Goal: Information Seeking & Learning: Learn about a topic

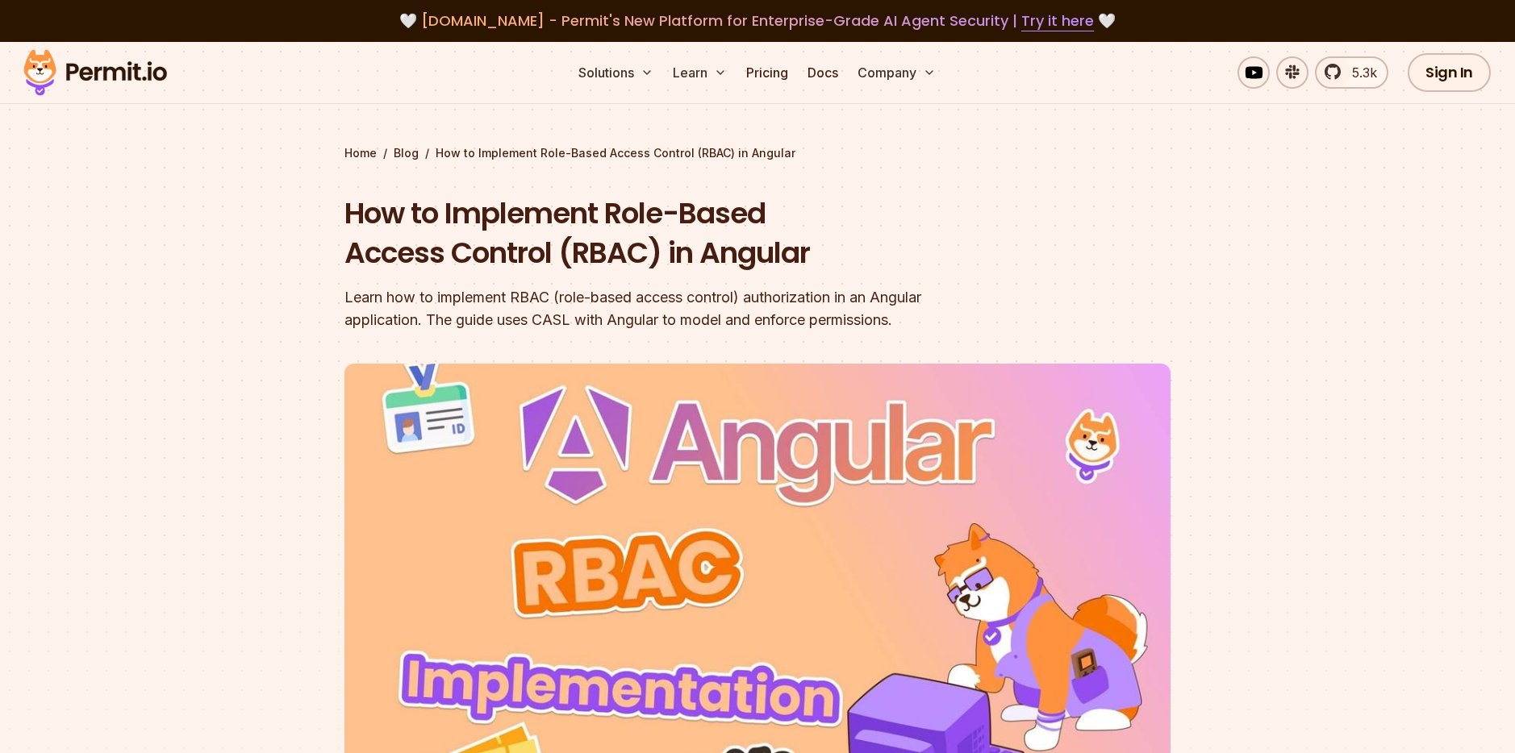
click at [715, 205] on h1 "How to Implement Role-Based Access Control (RBAC) in Angular" at bounding box center [653, 234] width 619 height 80
click at [632, 224] on h1 "How to Implement Role-Based Access Control (RBAC) in Angular" at bounding box center [653, 234] width 619 height 80
click at [708, 216] on h1 "How to Implement Role-Based Access Control (RBAC) in Angular" at bounding box center [653, 234] width 619 height 80
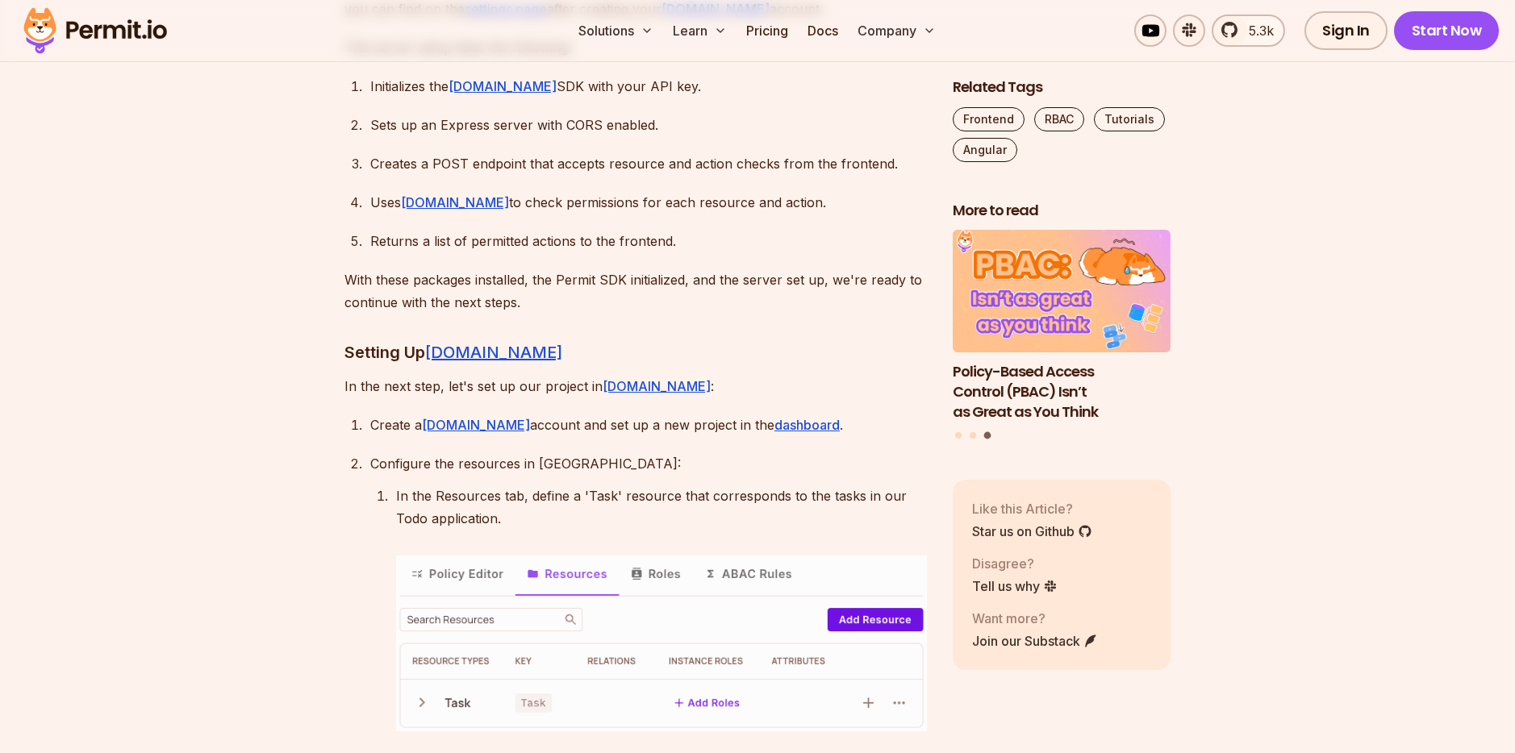
scroll to position [1994, 0]
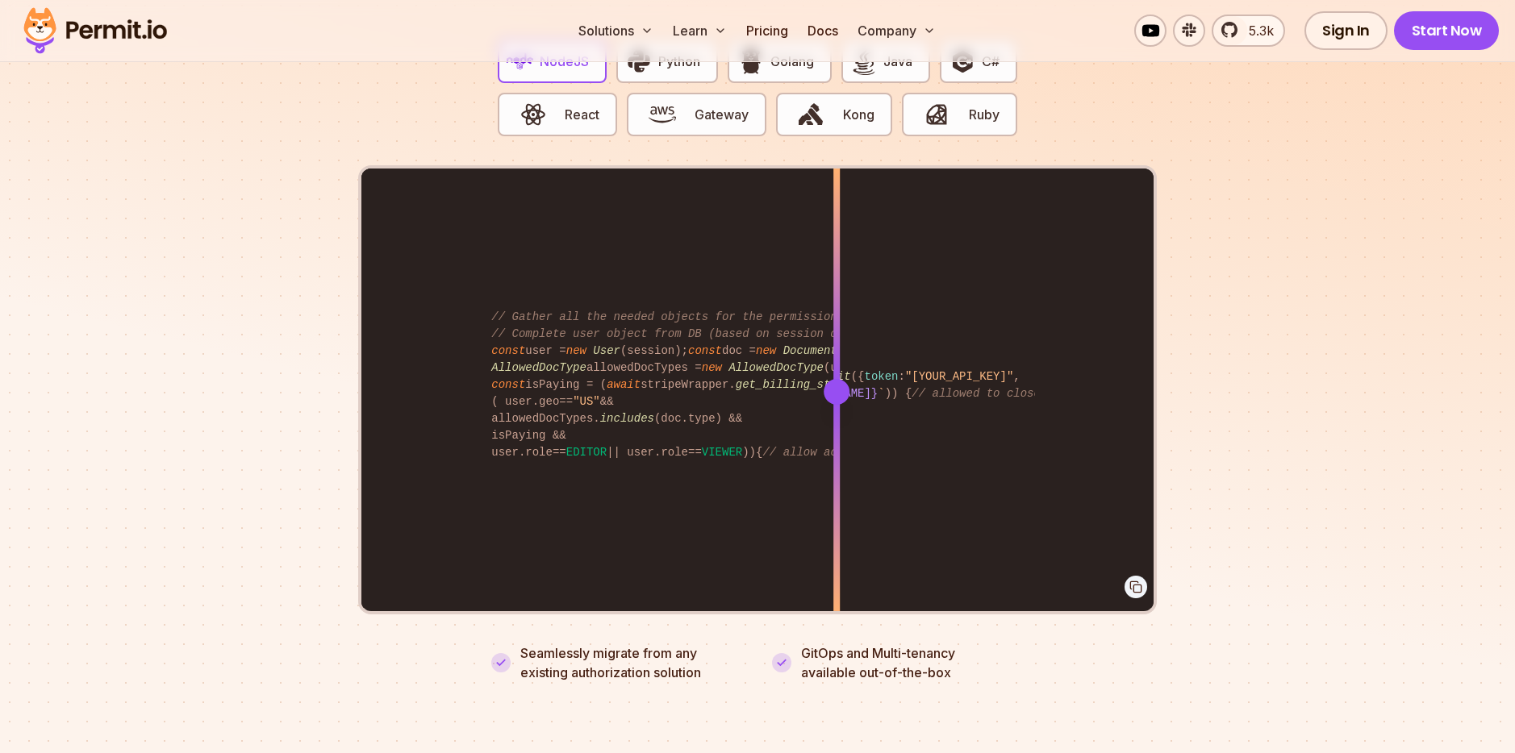
scroll to position [3140, 0]
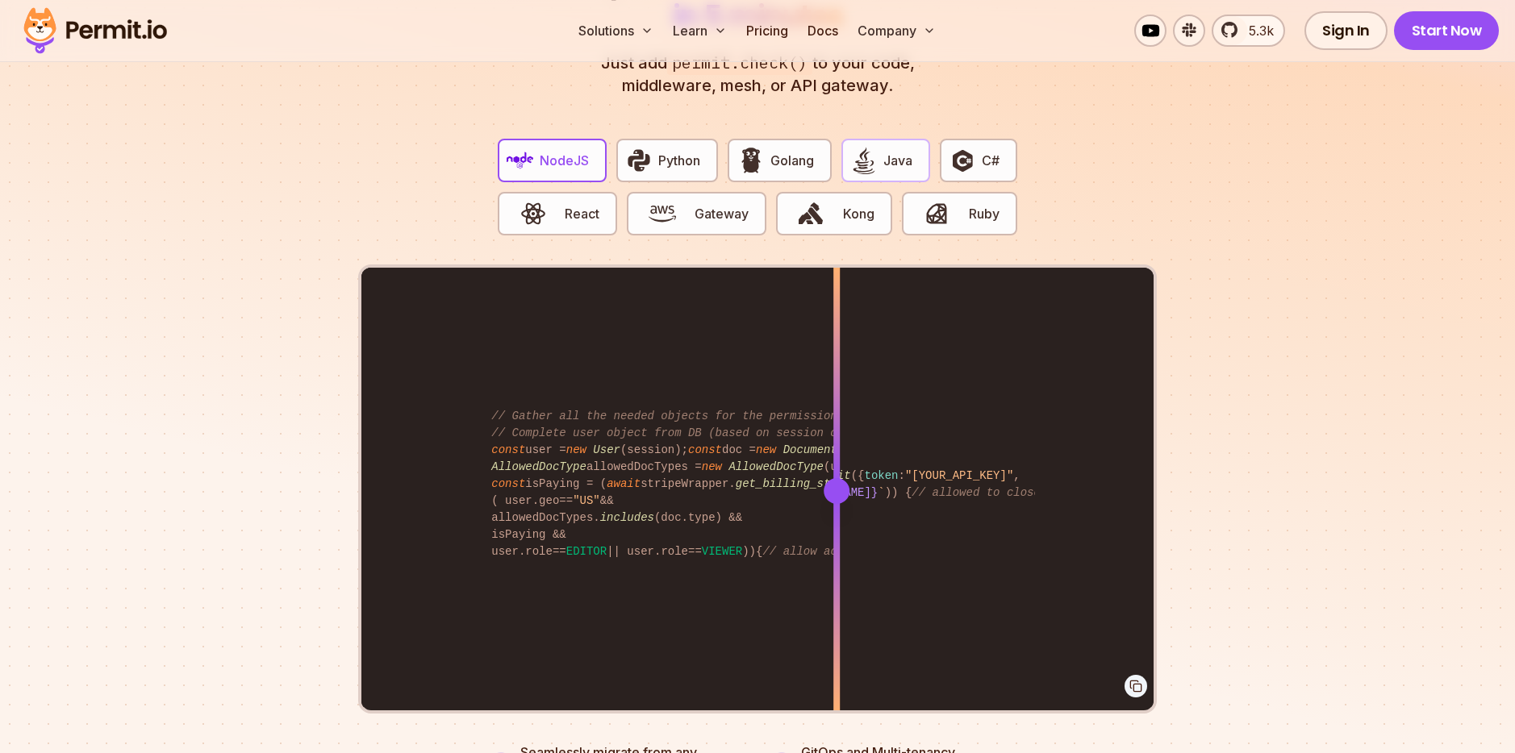
click at [878, 147] on button "Java" at bounding box center [885, 161] width 89 height 44
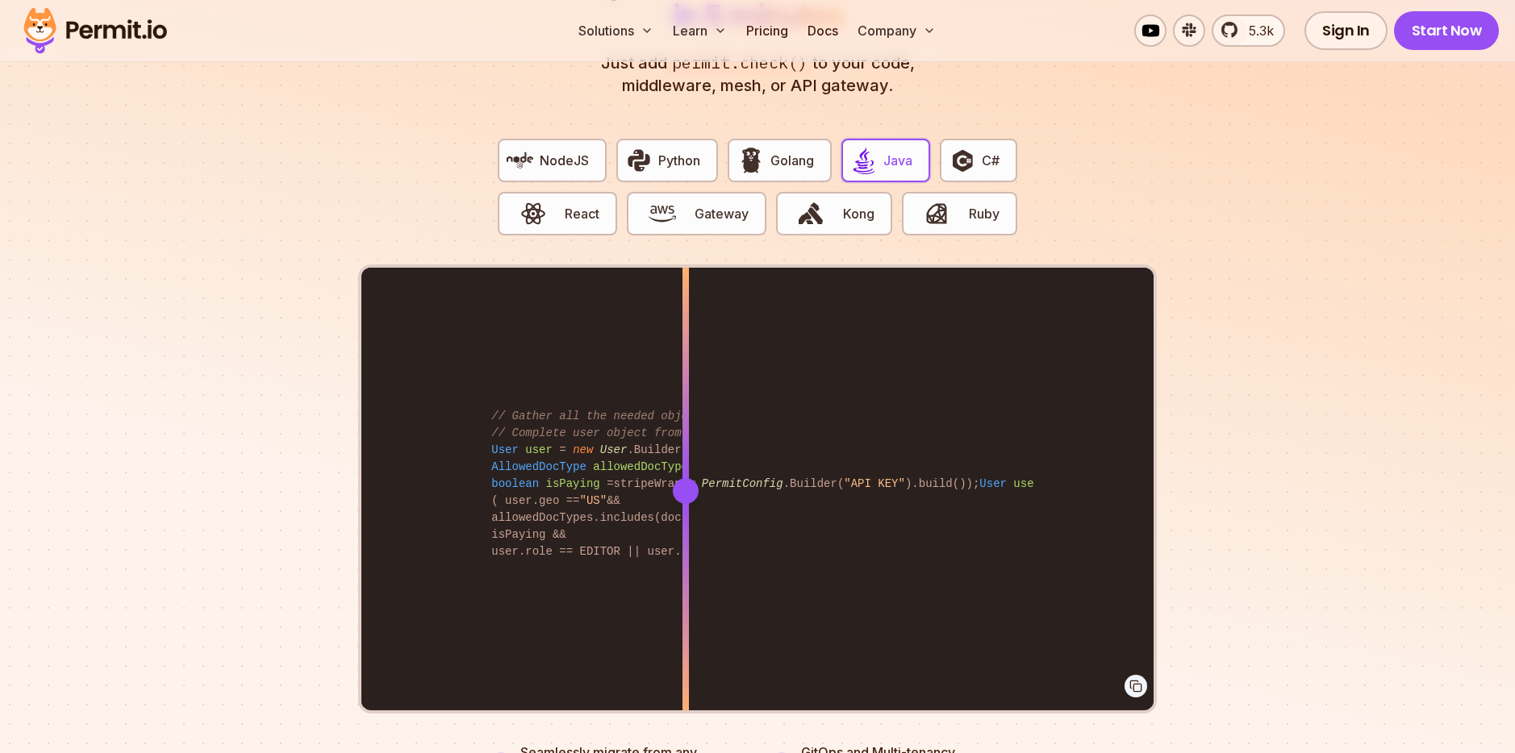
click at [685, 362] on div "Permit permit = new Permit ( new PermitConfig .Builder( "API KEY" ).build()); U…" at bounding box center [757, 490] width 792 height 445
click at [685, 362] on div at bounding box center [685, 379] width 6 height 223
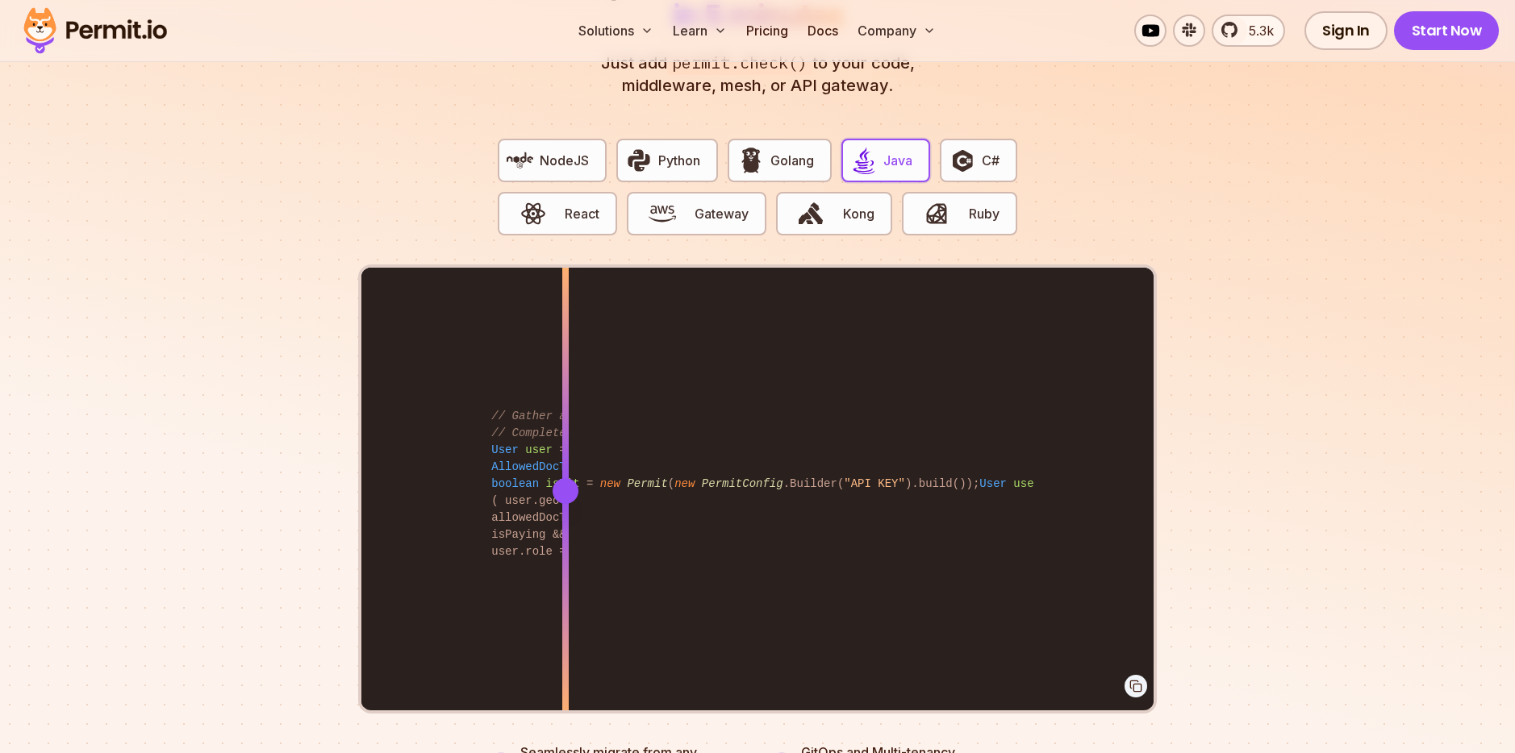
click at [565, 369] on div "Permit permit = new Permit ( new PermitConfig .Builder( "API KEY" ).build()); U…" at bounding box center [757, 490] width 792 height 445
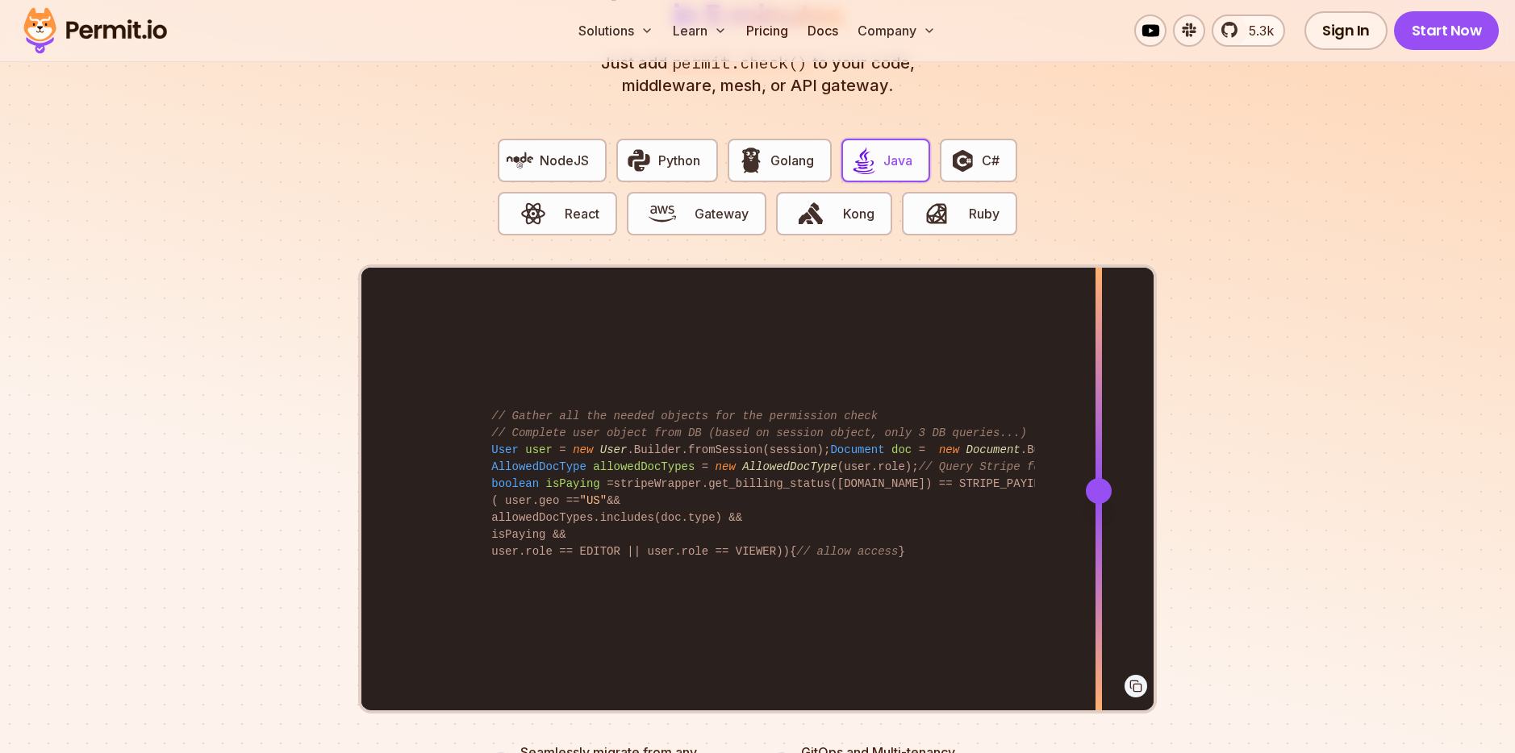
drag, startPoint x: 625, startPoint y: 480, endPoint x: 1095, endPoint y: 496, distance: 470.4
click at [1099, 501] on div at bounding box center [1098, 490] width 6 height 445
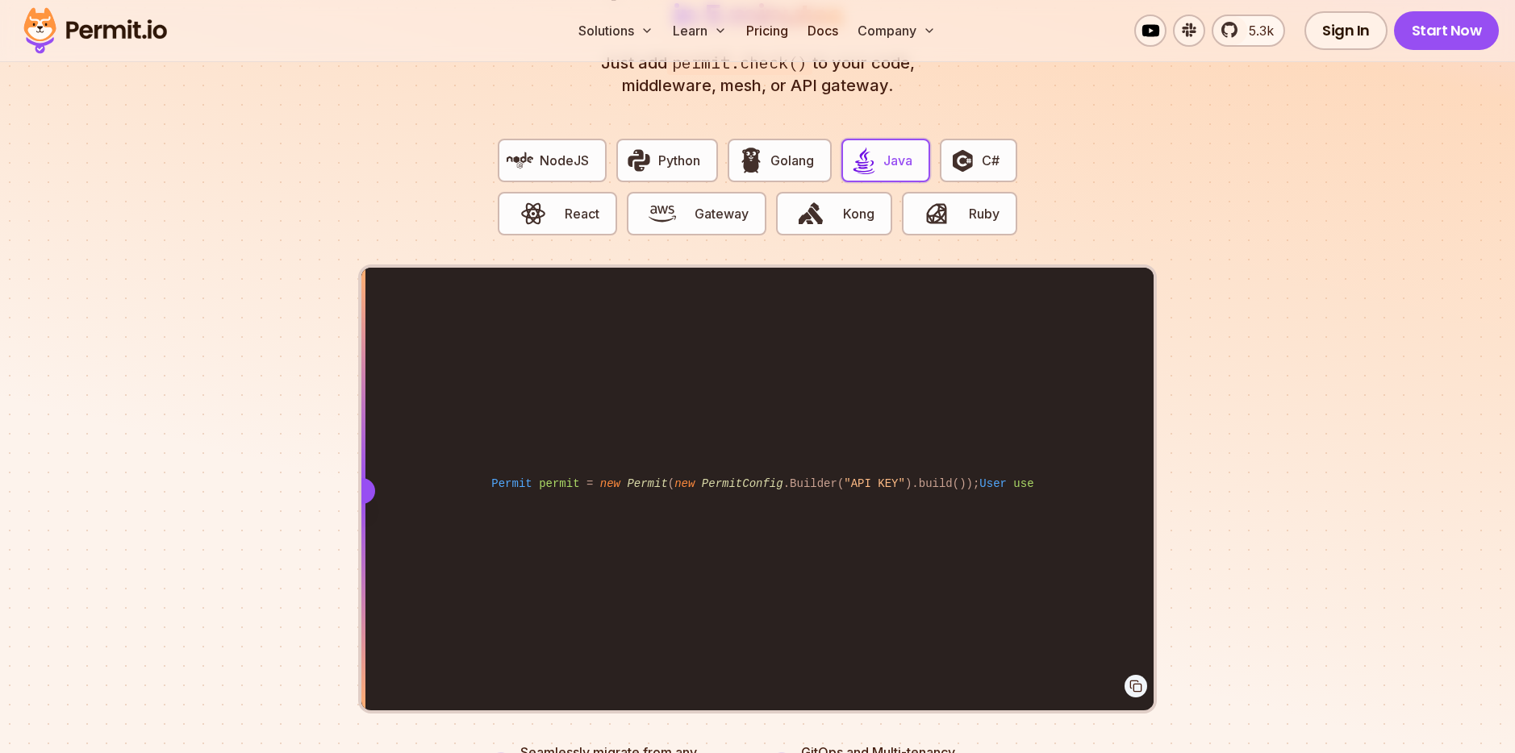
drag, startPoint x: 1091, startPoint y: 503, endPoint x: 362, endPoint y: 523, distance: 729.3
click at [362, 523] on div "Permit permit = new Permit ( new PermitConfig .Builder( "API KEY" ).build()); U…" at bounding box center [757, 490] width 792 height 445
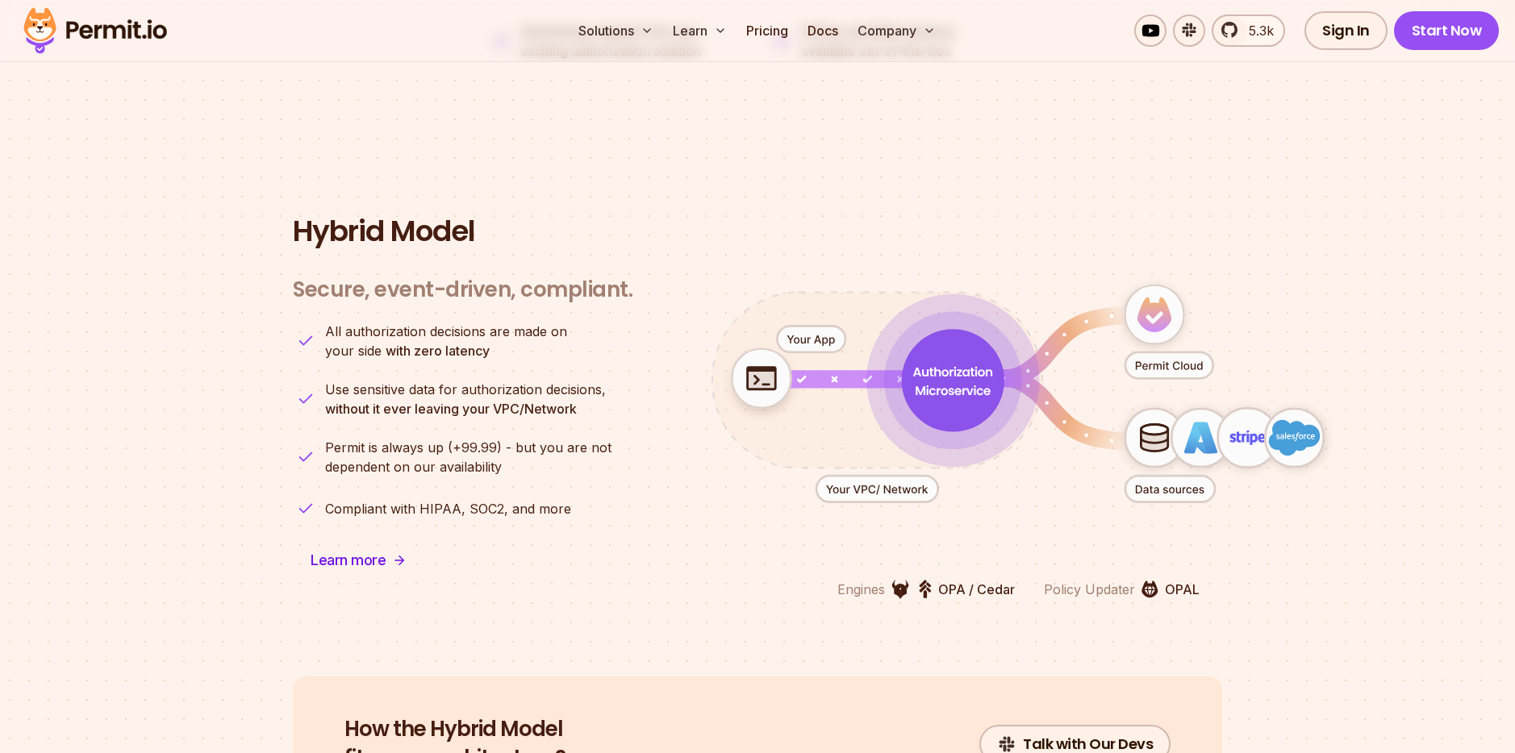
scroll to position [3842, 0]
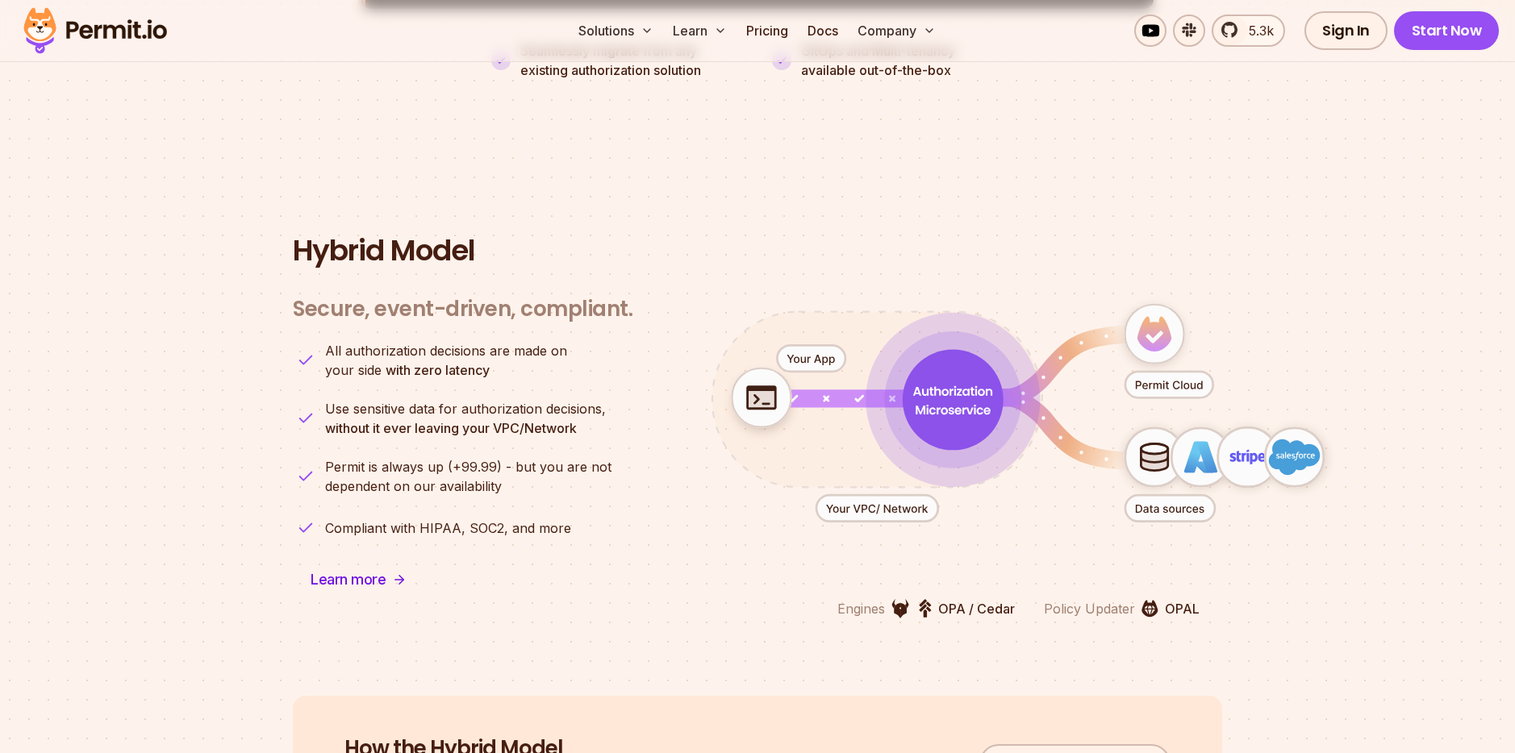
click at [1119, 335] on icon "animation" at bounding box center [1085, 366] width 190 height 63
click at [1161, 320] on icon "animation" at bounding box center [1154, 334] width 34 height 35
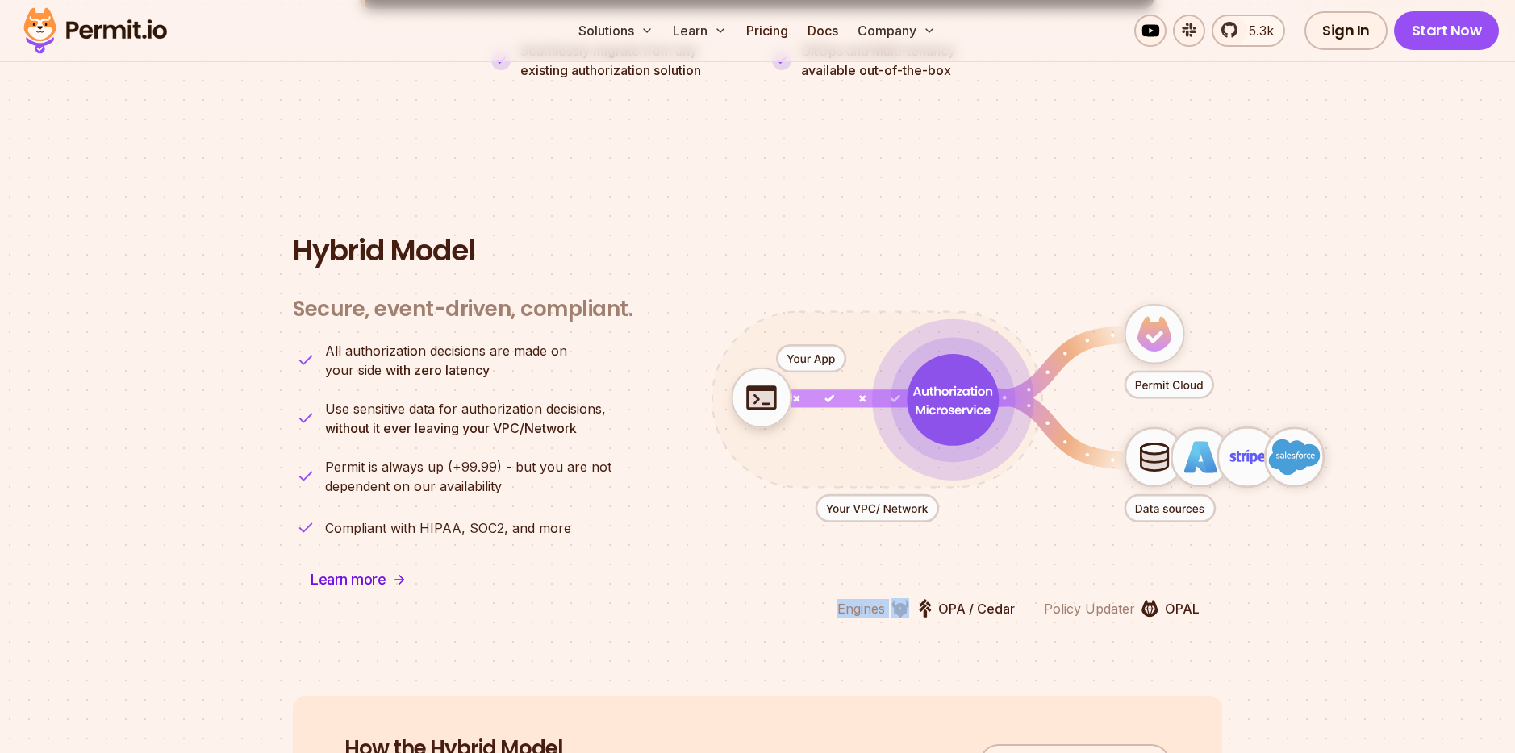
click at [1161, 320] on icon "animation" at bounding box center [1154, 334] width 34 height 35
click at [1222, 443] on icon "animation" at bounding box center [1247, 457] width 59 height 59
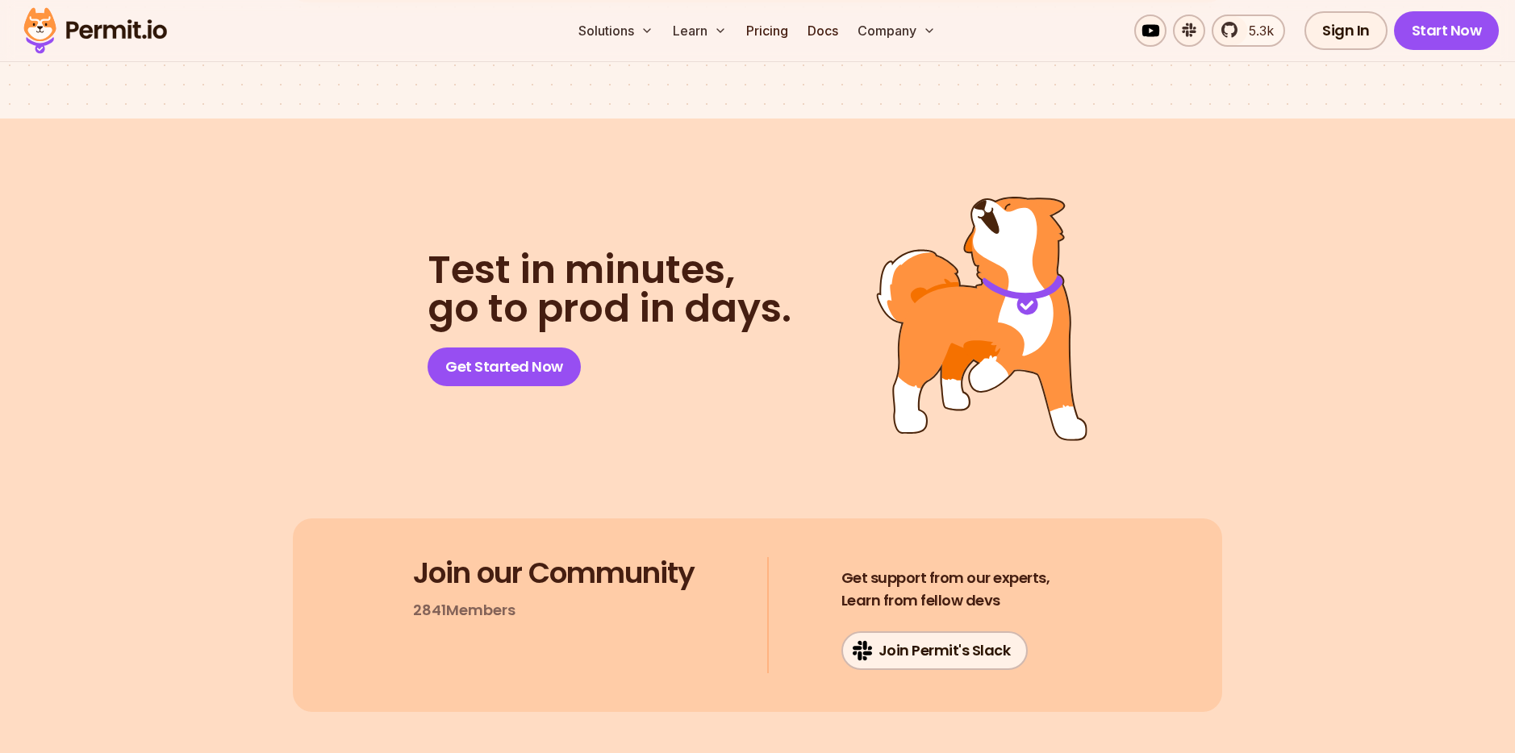
scroll to position [8570, 0]
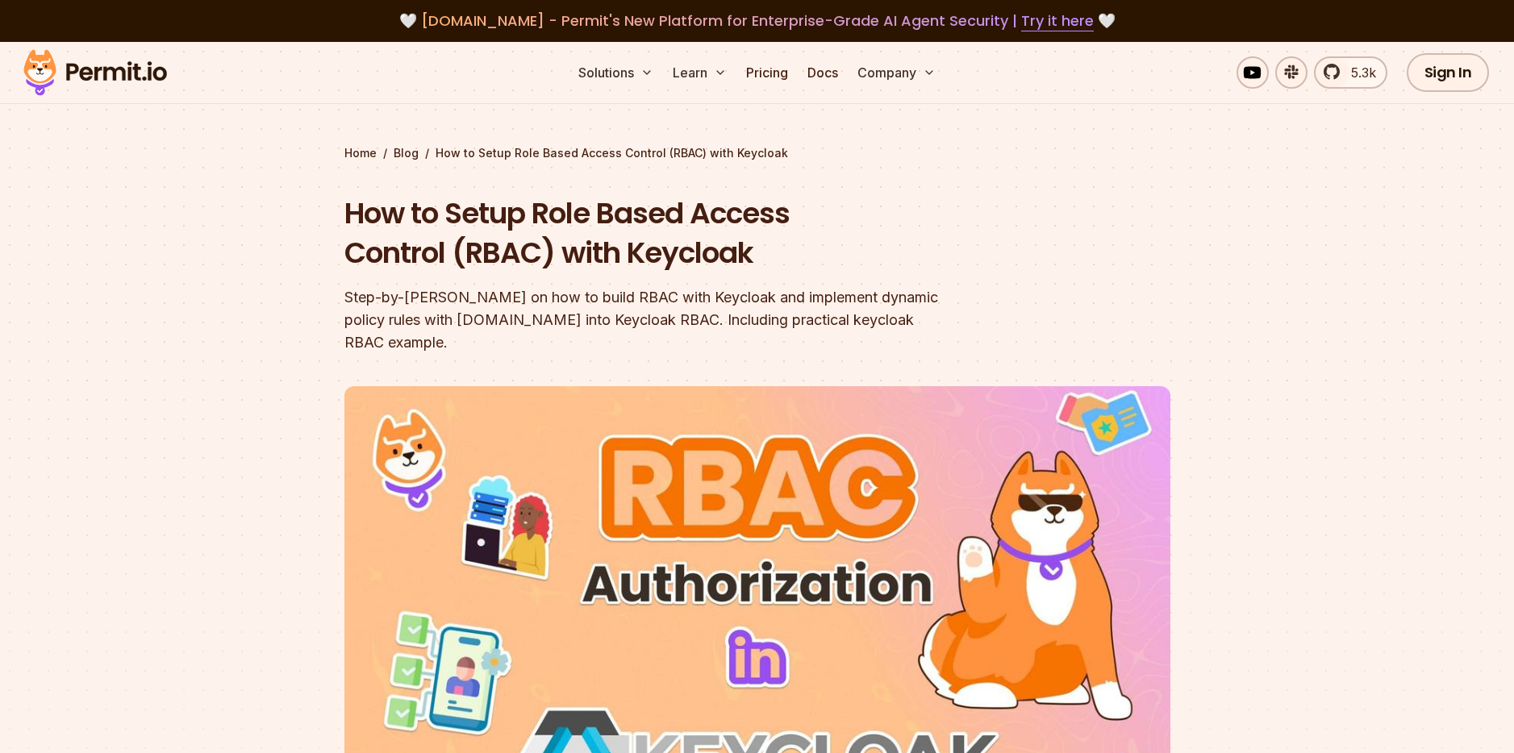
click at [642, 215] on h1 "How to Setup Role Based Access Control (RBAC) with Keycloak" at bounding box center [653, 234] width 619 height 80
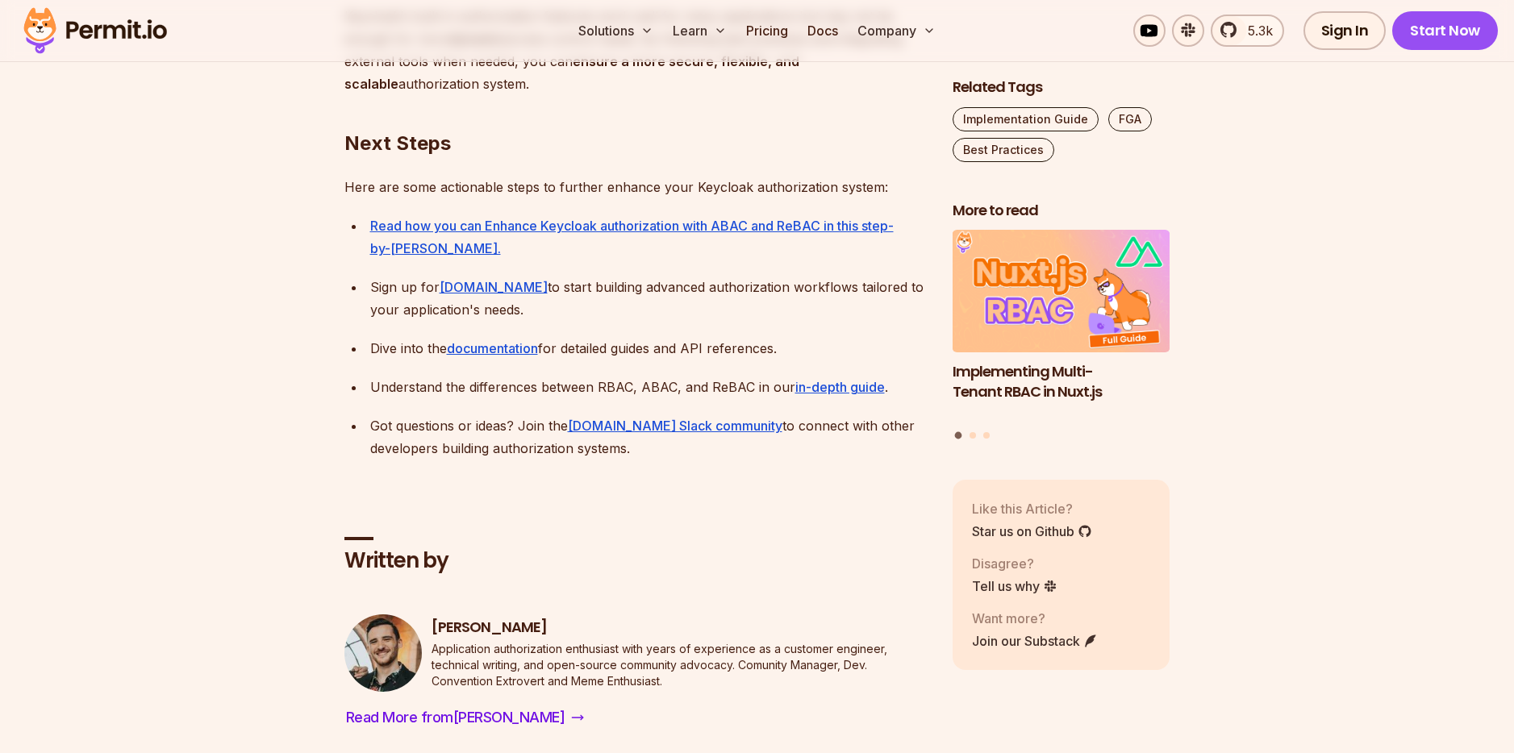
scroll to position [5093, 0]
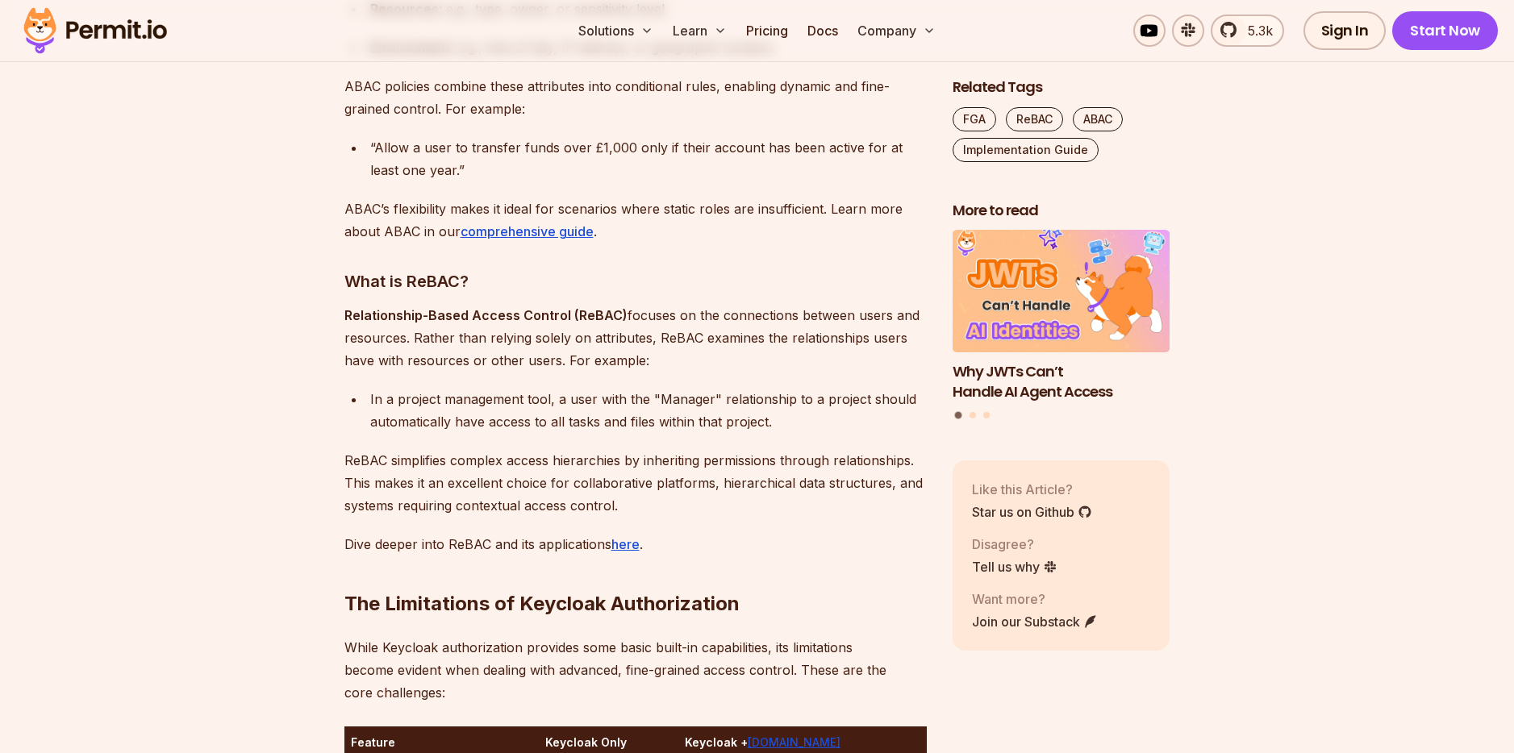
scroll to position [2211, 0]
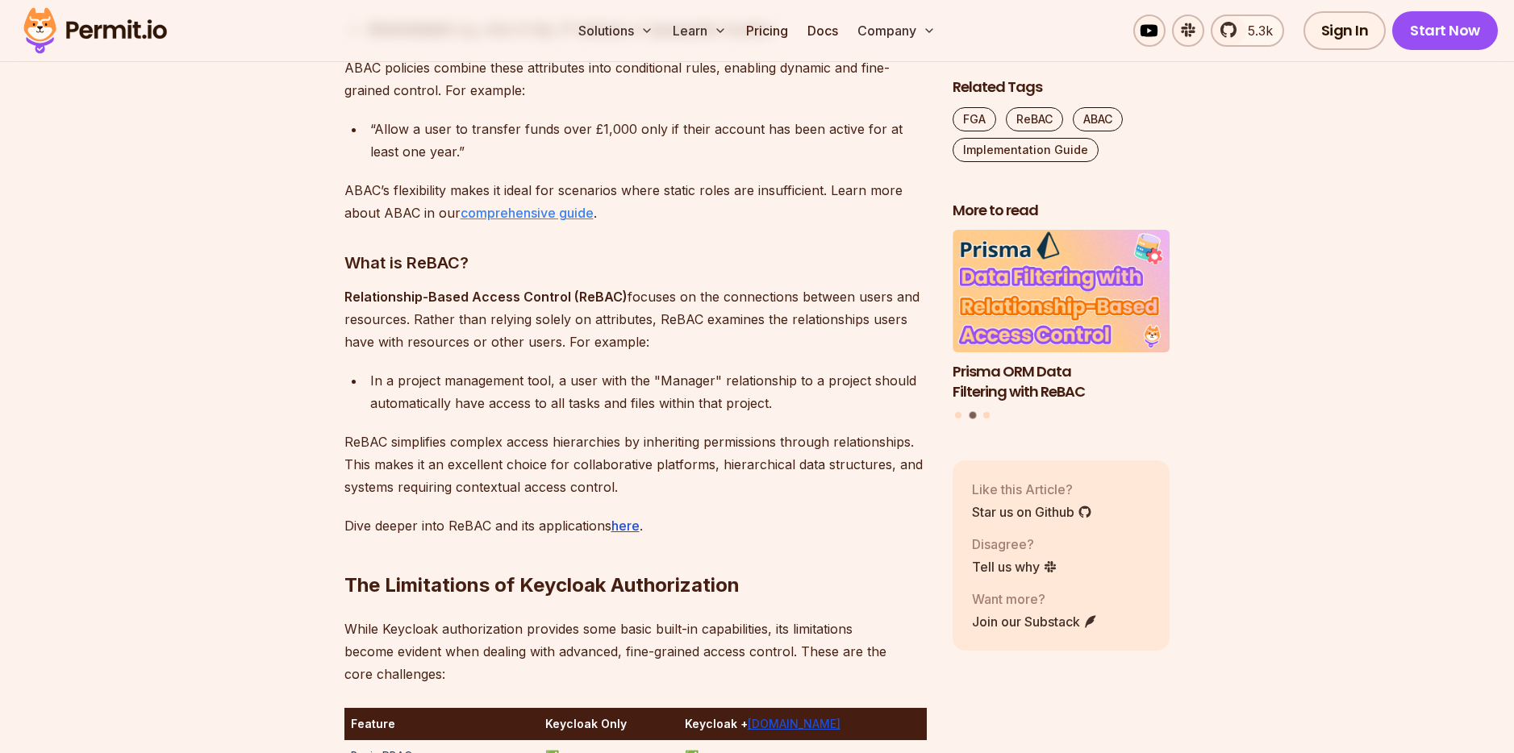
click at [548, 208] on link "comprehensive guide" at bounding box center [526, 213] width 133 height 16
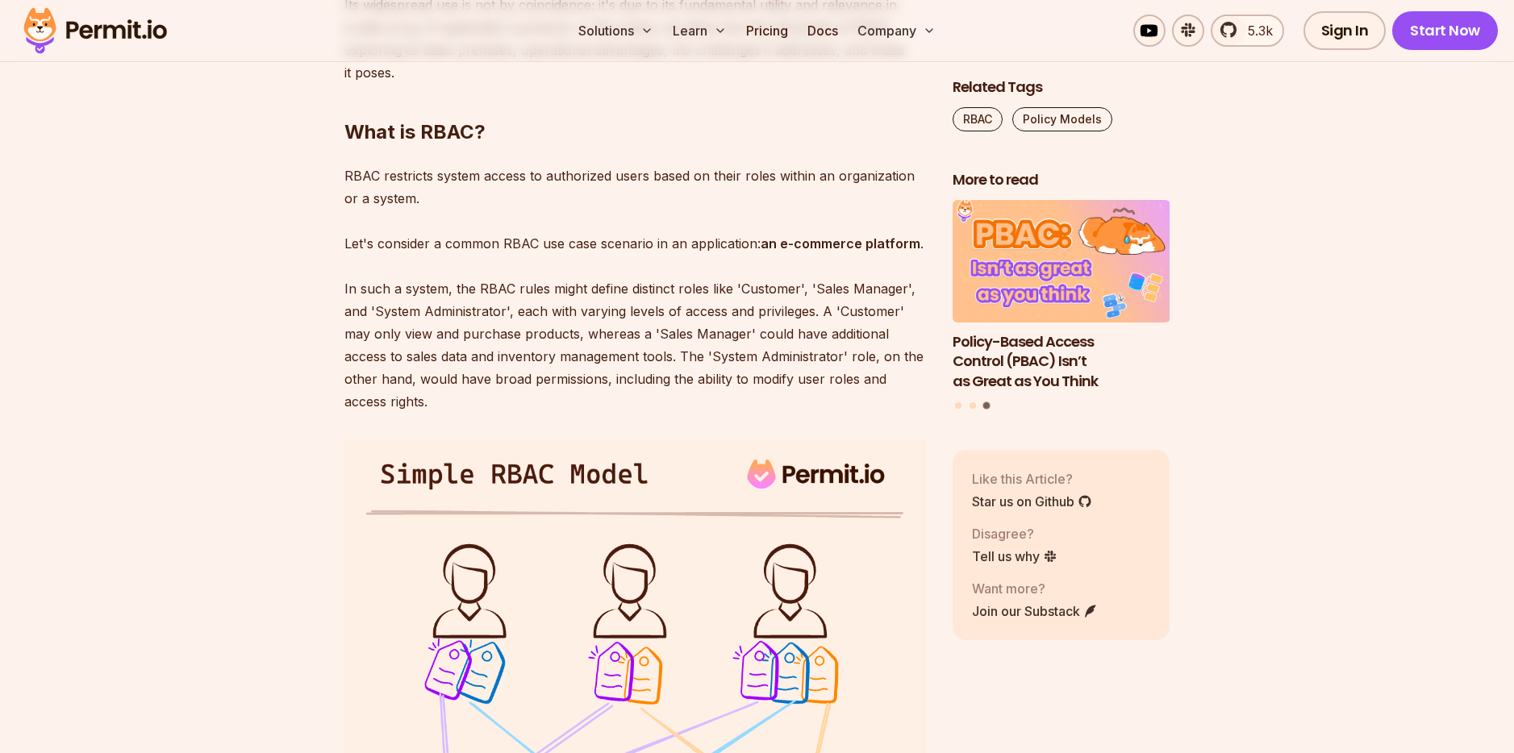
scroll to position [1132, 0]
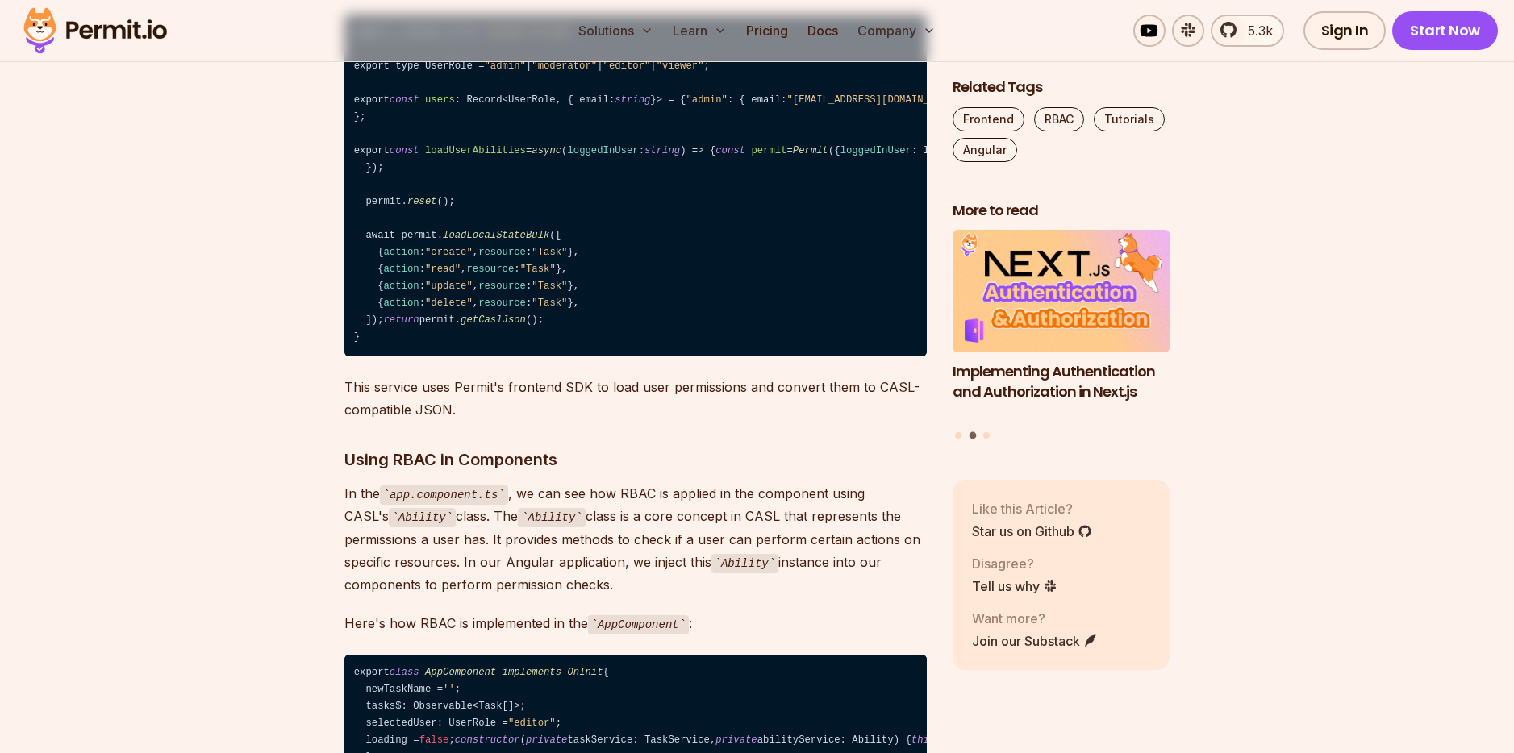
scroll to position [7569, 0]
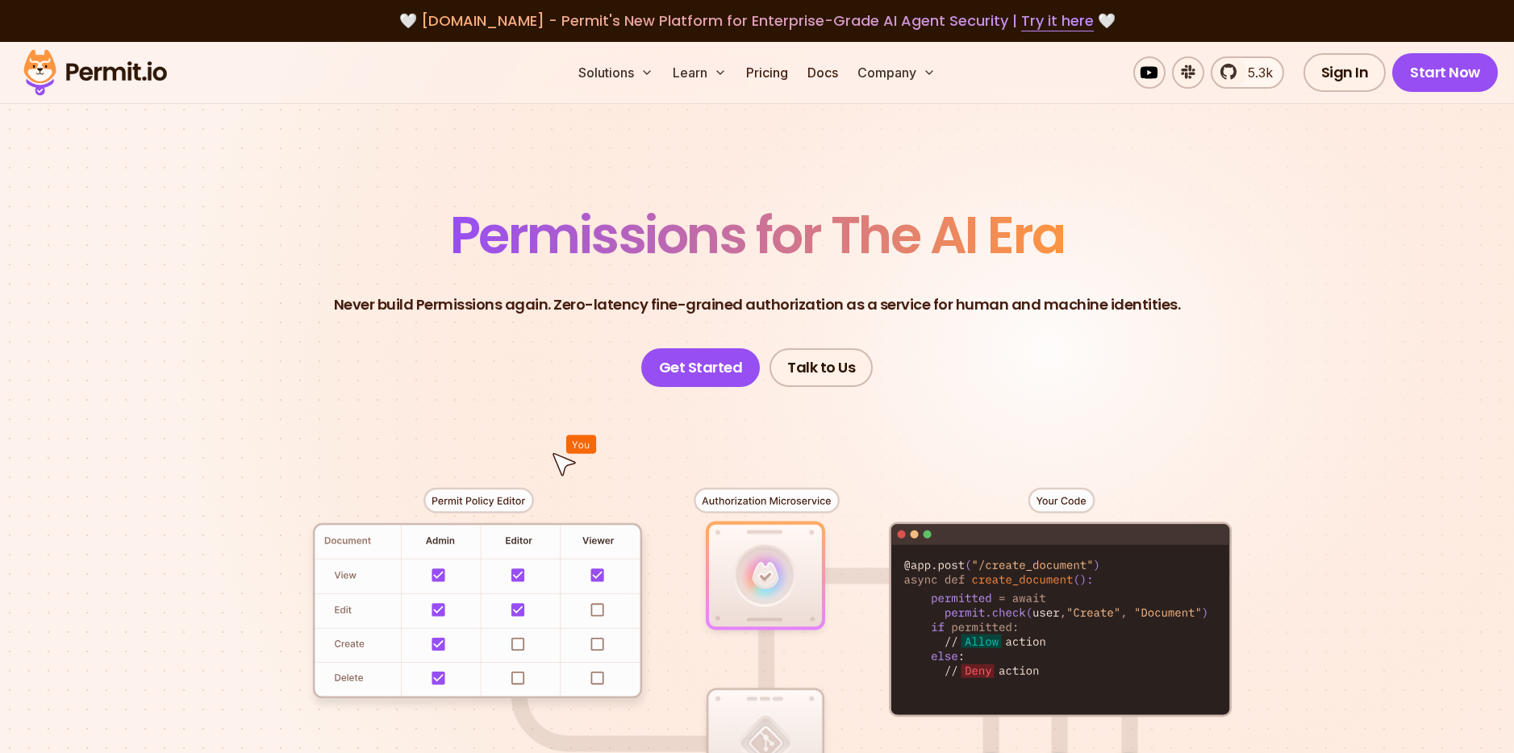
scroll to position [1192, 0]
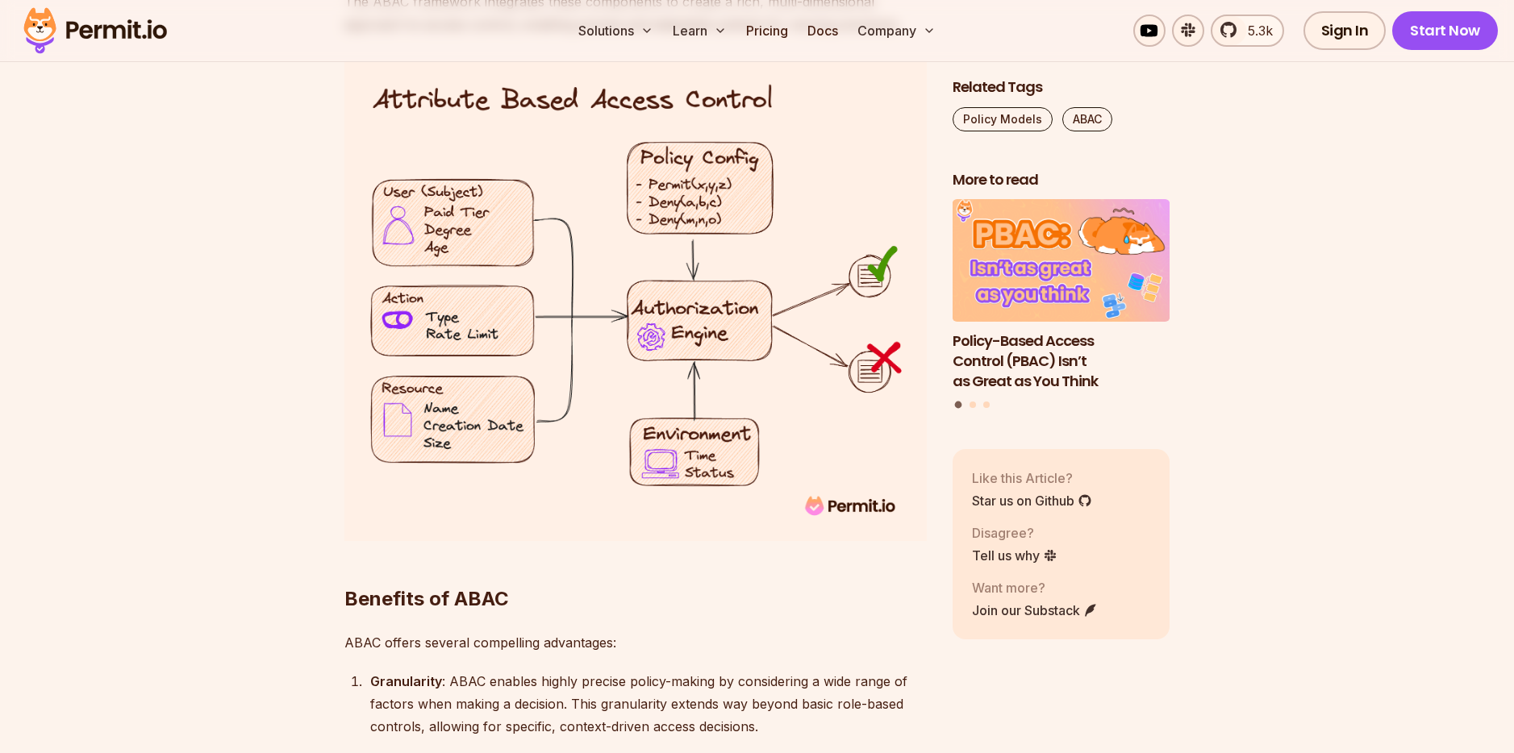
scroll to position [2704, 0]
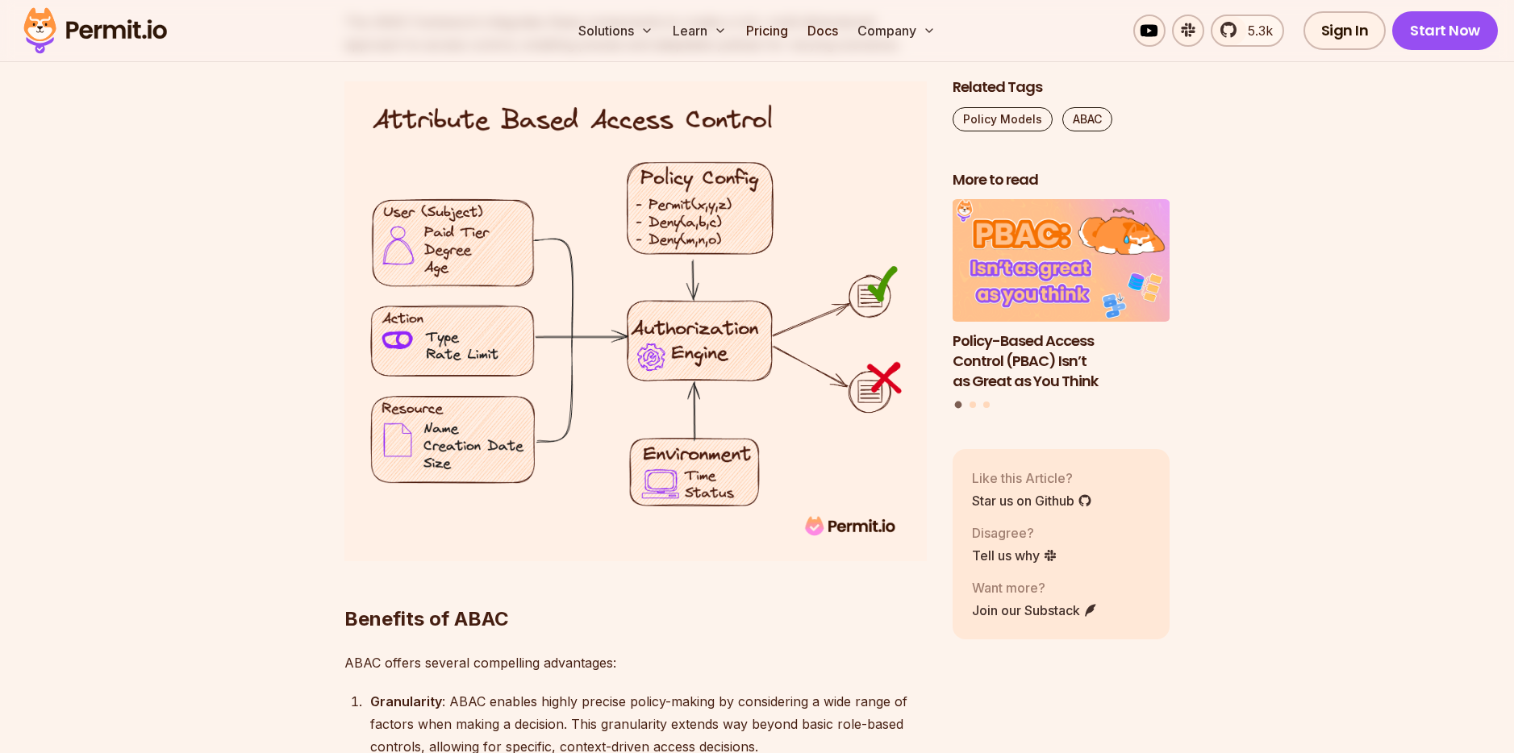
drag, startPoint x: 1519, startPoint y: 23, endPoint x: 1488, endPoint y: 244, distance: 222.3
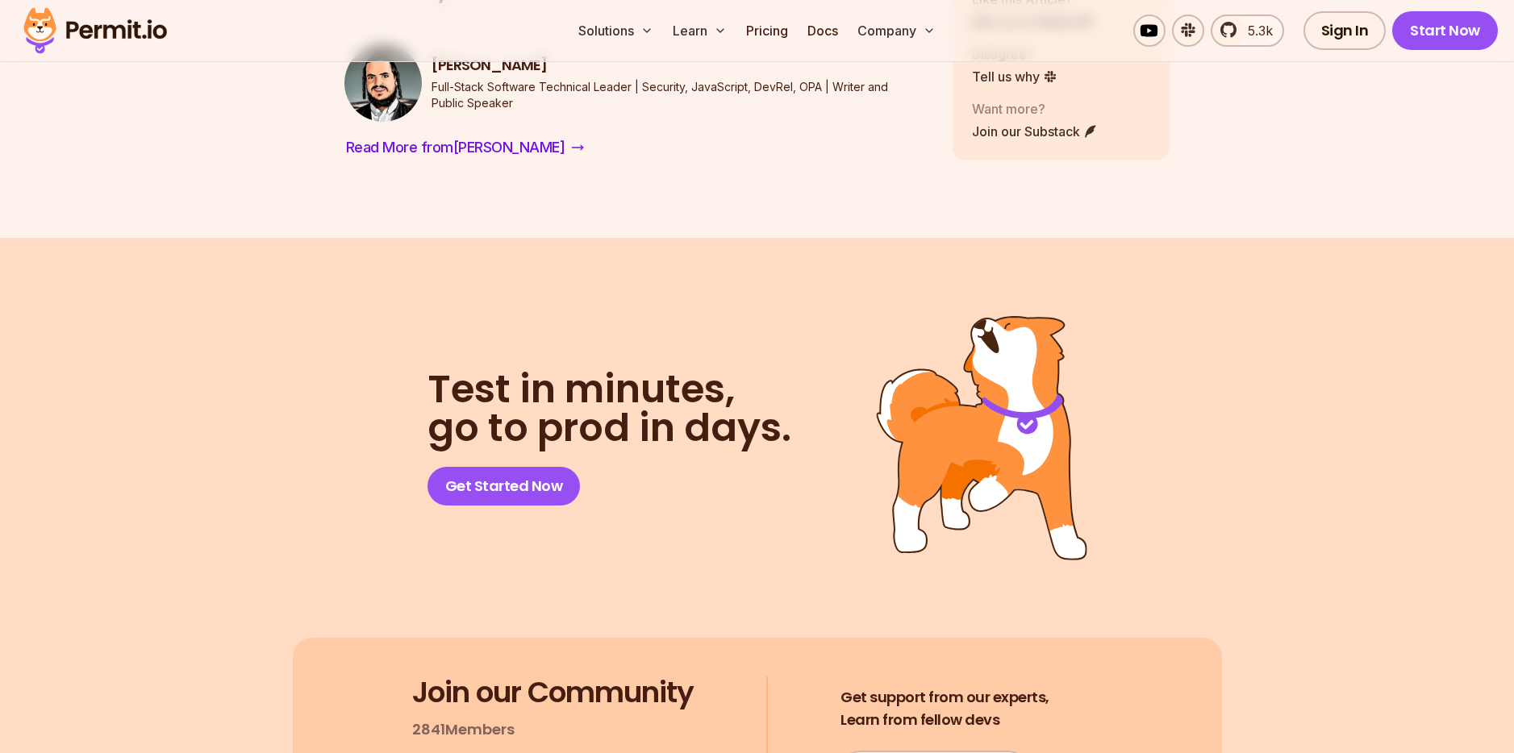
scroll to position [7425, 0]
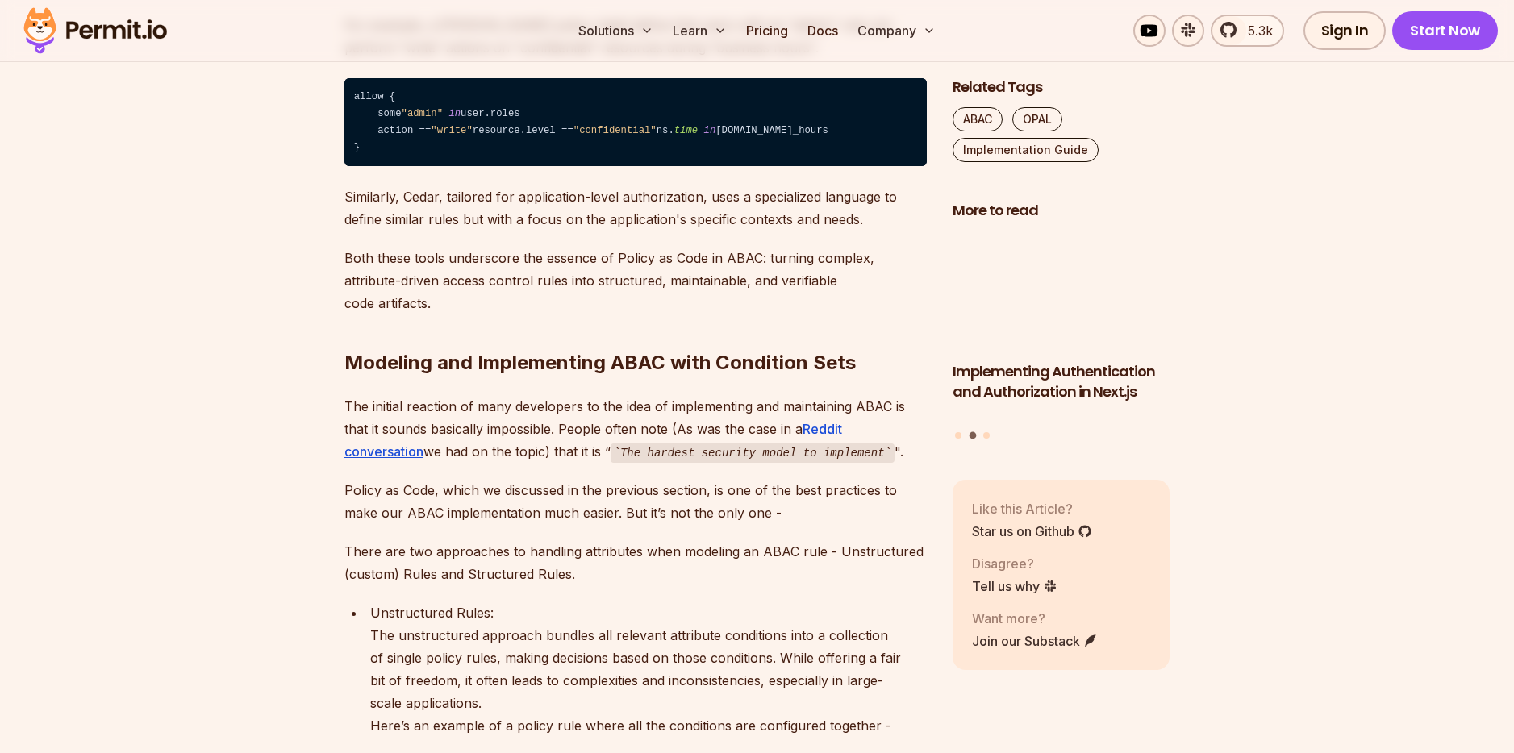
scroll to position [3203, 0]
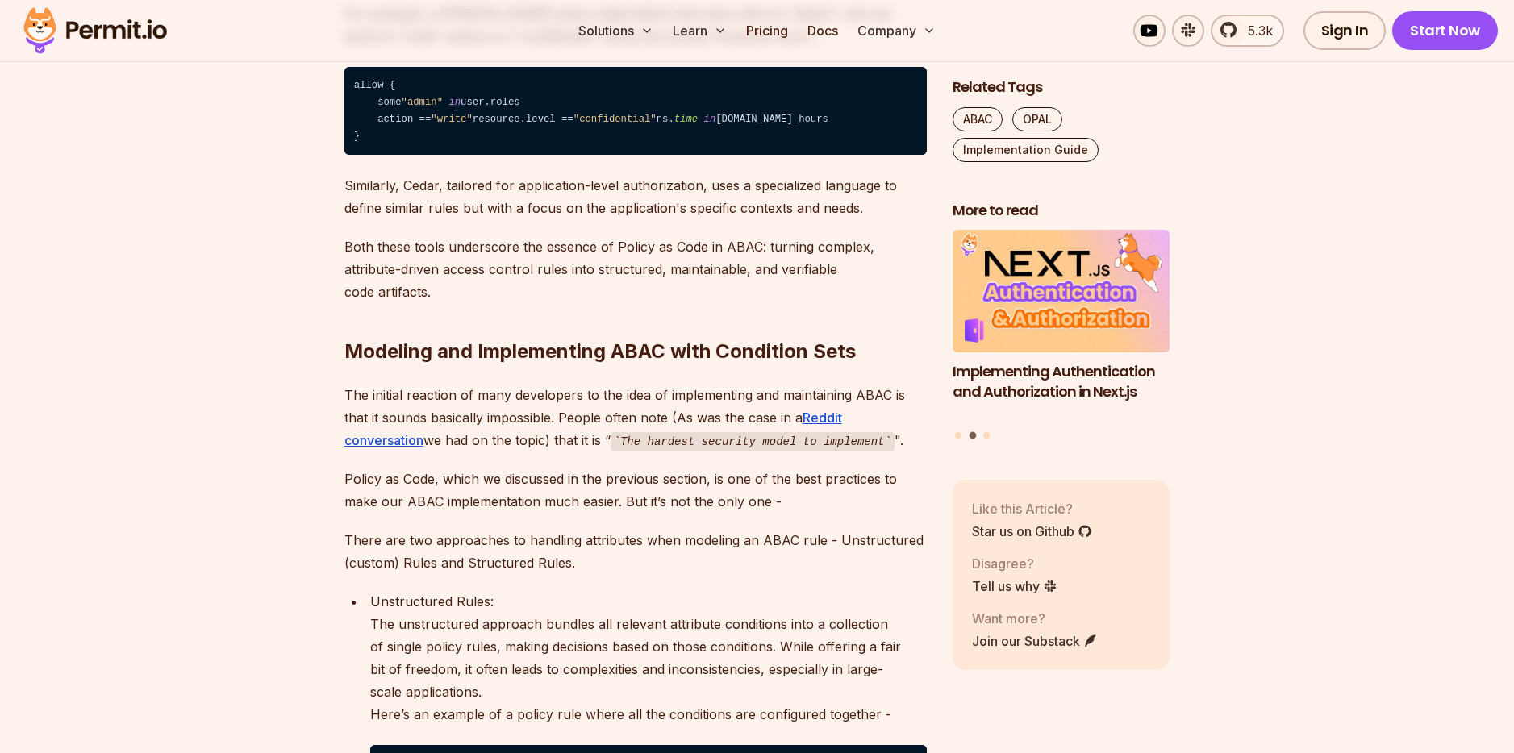
drag, startPoint x: 1519, startPoint y: 22, endPoint x: 1527, endPoint y: 261, distance: 239.7
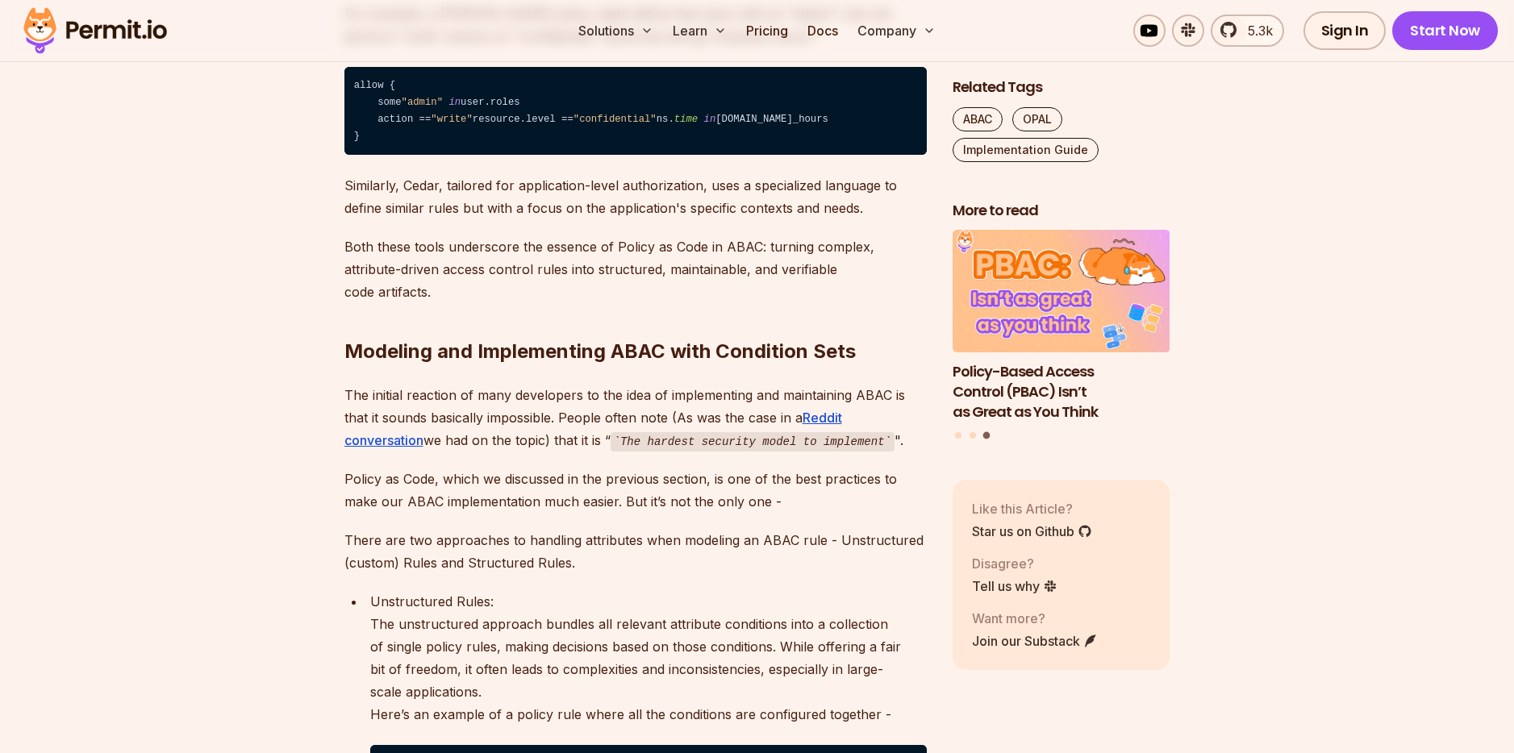
drag, startPoint x: 668, startPoint y: 176, endPoint x: 794, endPoint y: 185, distance: 126.1
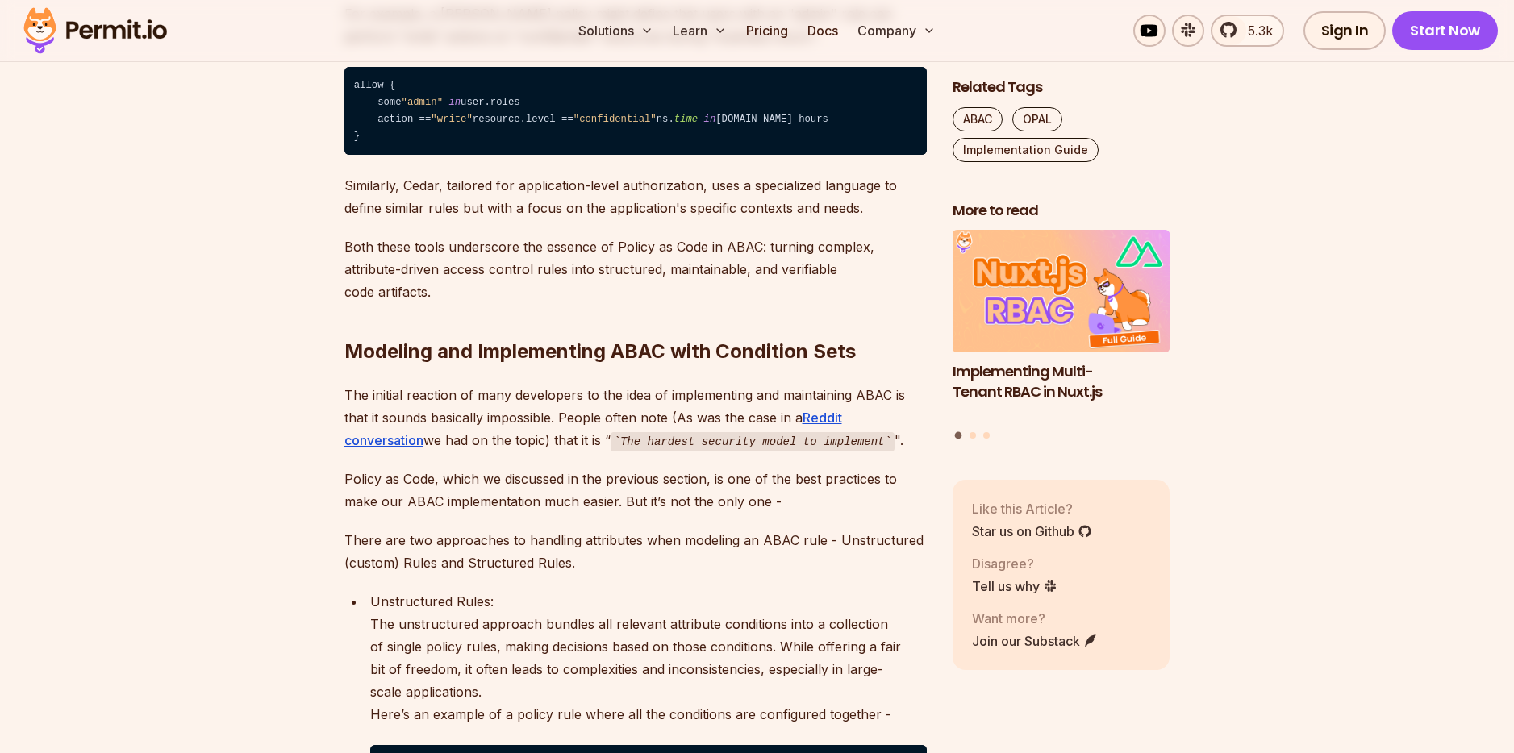
click at [461, 48] on p "For example, a Rego policy might define that users with an "admin" role can per…" at bounding box center [635, 24] width 582 height 45
click at [611, 48] on p "For example, a Rego policy might define that users with an "admin" role can per…" at bounding box center [635, 24] width 582 height 45
click at [729, 48] on p "For example, a Rego policy might define that users with an "admin" role can per…" at bounding box center [635, 24] width 582 height 45
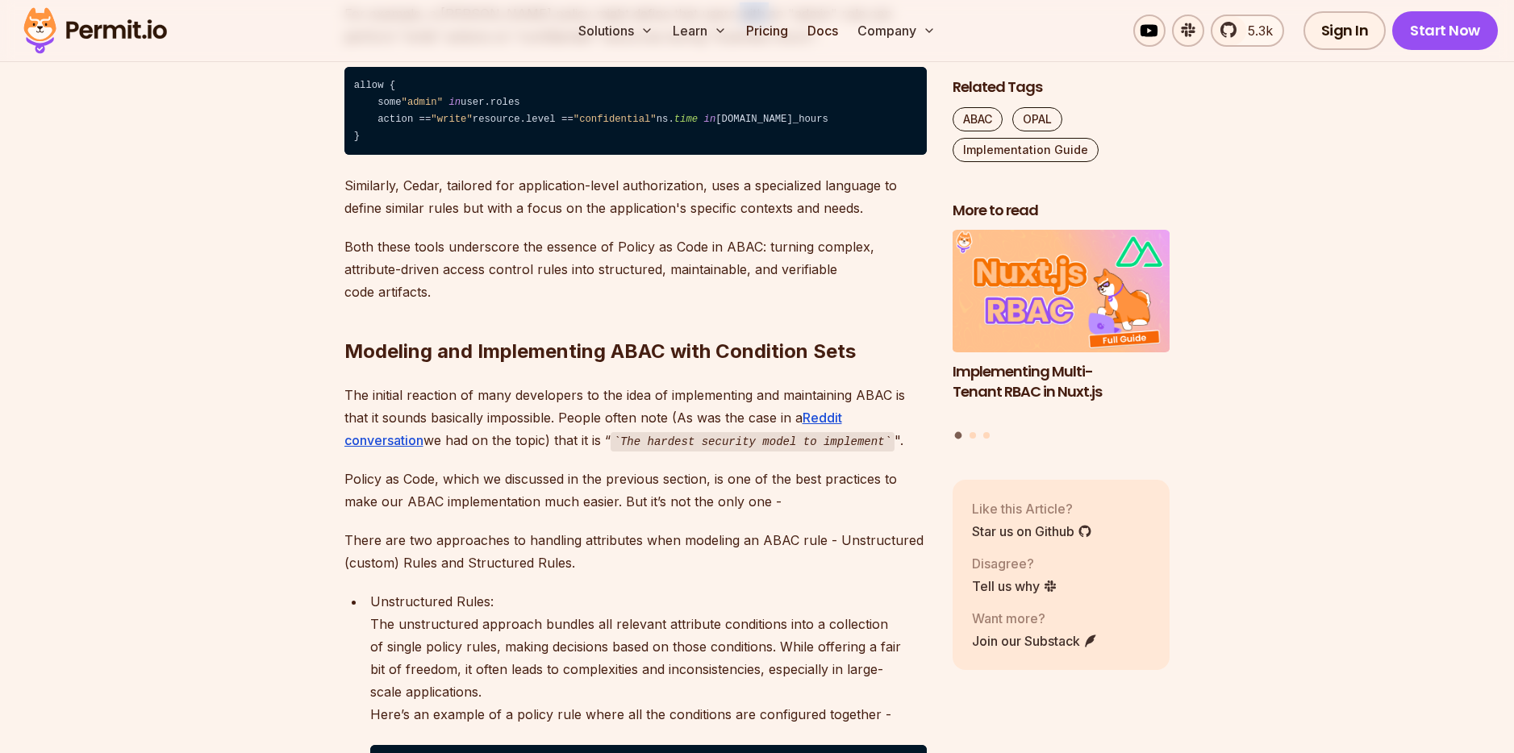
click at [729, 48] on p "For example, a Rego policy might define that users with an "admin" role can per…" at bounding box center [635, 24] width 582 height 45
click at [817, 48] on p "For example, a Rego policy might define that users with an "admin" role can per…" at bounding box center [635, 24] width 582 height 45
click at [877, 48] on p "For example, a Rego policy might define that users with an "admin" role can per…" at bounding box center [635, 24] width 582 height 45
drag, startPoint x: 877, startPoint y: 240, endPoint x: 654, endPoint y: 246, distance: 222.7
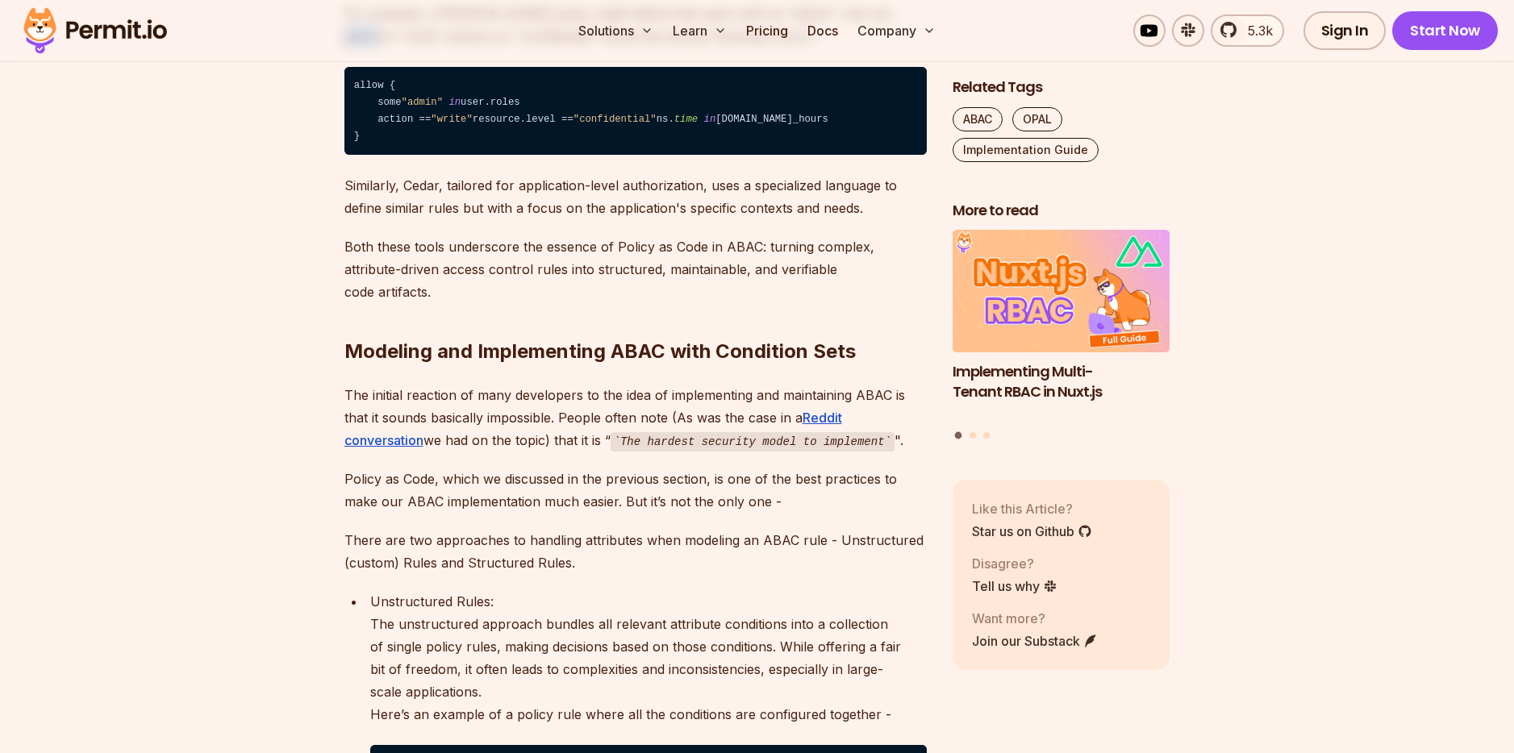
click at [875, 48] on p "For example, a Rego policy might define that users with an "admin" role can per…" at bounding box center [635, 24] width 582 height 45
click at [365, 48] on p "For example, a Rego policy might define that users with an "admin" role can per…" at bounding box center [635, 24] width 582 height 45
drag, startPoint x: 365, startPoint y: 264, endPoint x: 412, endPoint y: 266, distance: 47.6
click at [365, 48] on p "For example, a Rego policy might define that users with an "admin" role can per…" at bounding box center [635, 24] width 582 height 45
click at [455, 48] on p "For example, a Rego policy might define that users with an "admin" role can per…" at bounding box center [635, 24] width 582 height 45
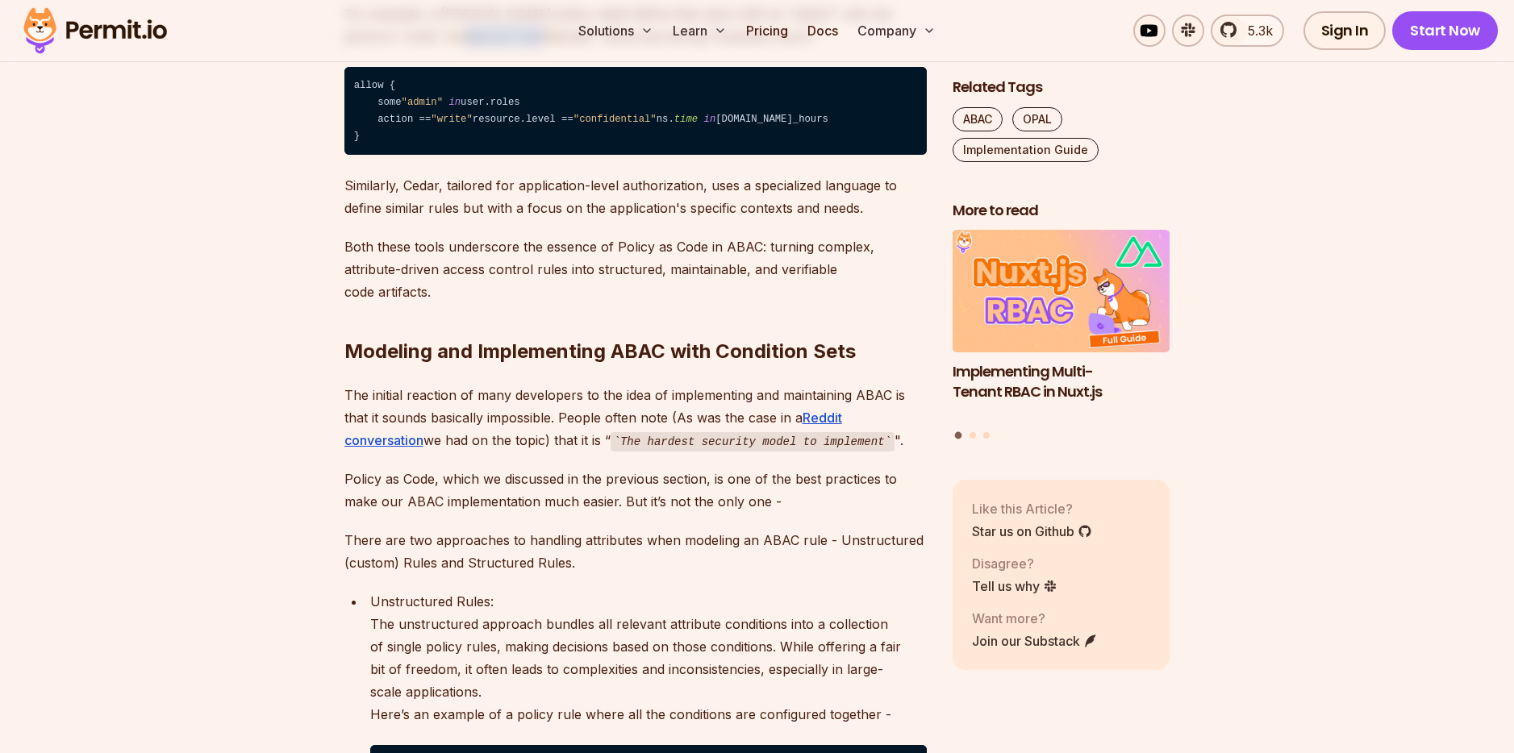
click at [455, 48] on p "For example, a Rego policy might define that users with an "admin" role can per…" at bounding box center [635, 24] width 582 height 45
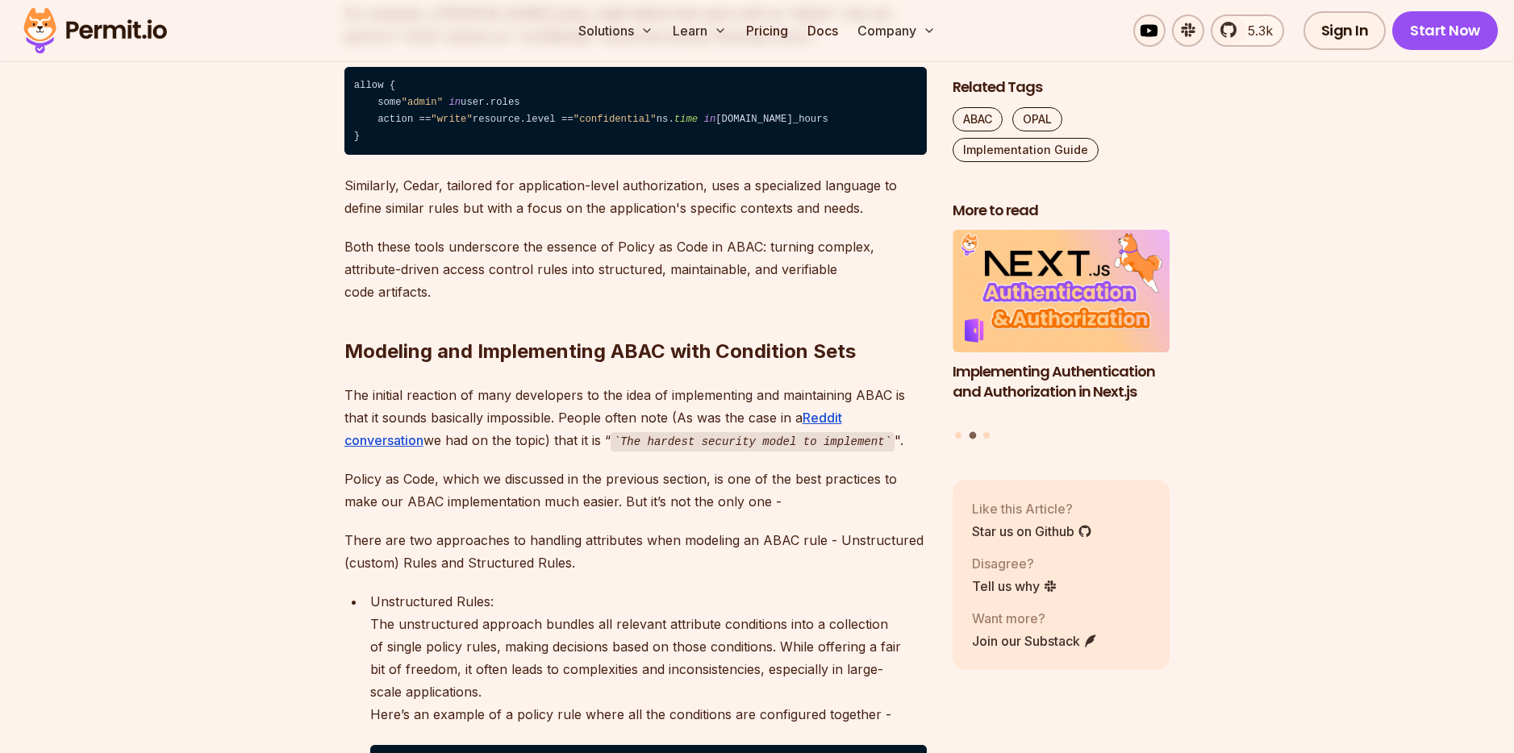
click at [643, 48] on p "For example, a Rego policy might define that users with an "admin" role can per…" at bounding box center [635, 24] width 582 height 45
click at [388, 155] on code "allow { some "admin" in user.roles action == "write" resource.level == "confide…" at bounding box center [635, 111] width 582 height 88
click at [426, 108] on span ""admin"" at bounding box center [422, 102] width 41 height 11
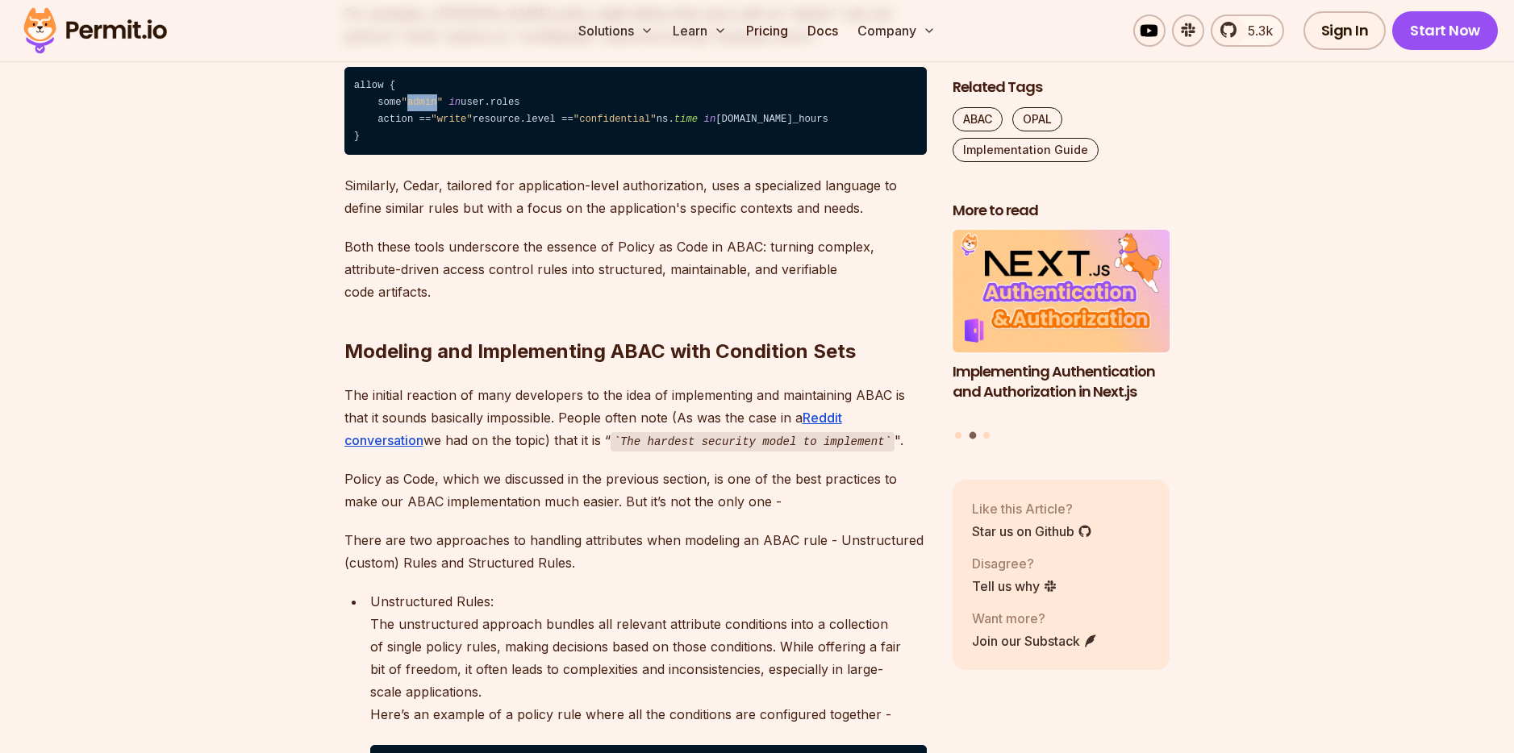
click at [426, 108] on span ""admin"" at bounding box center [422, 102] width 41 height 11
click at [472, 155] on code "allow { some "admin" in user.roles action == "write" resource.level == "confide…" at bounding box center [635, 111] width 582 height 88
click at [522, 155] on code "allow { some "admin" in user.roles action == "write" resource.level == "confide…" at bounding box center [635, 111] width 582 height 88
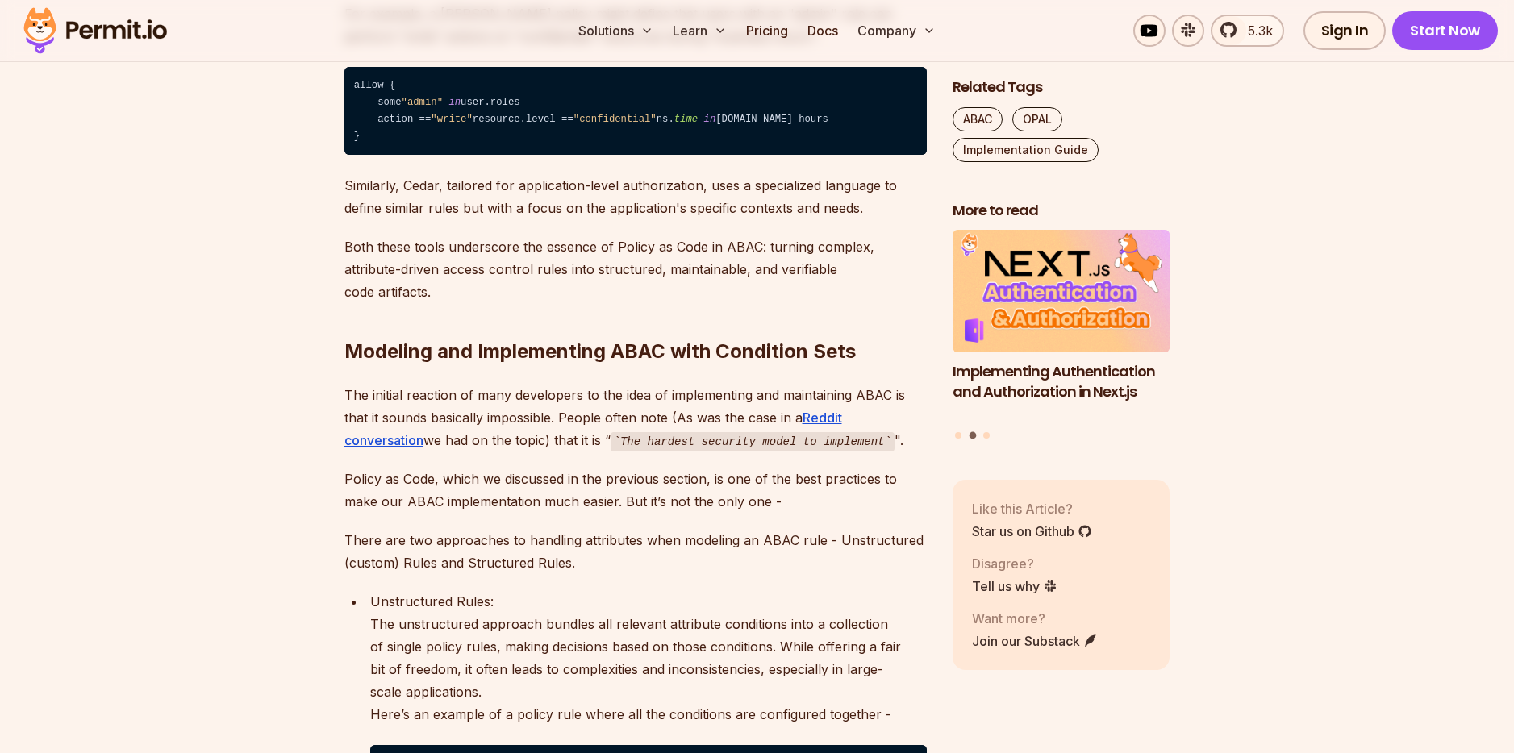
click at [391, 155] on code "allow { some "admin" in user.roles action == "write" resource.level == "confide…" at bounding box center [635, 111] width 582 height 88
click at [460, 125] on span ""write"" at bounding box center [451, 119] width 41 height 11
click at [412, 155] on code "allow { some "admin" in user.roles action == "write" resource.level == "confide…" at bounding box center [635, 111] width 582 height 88
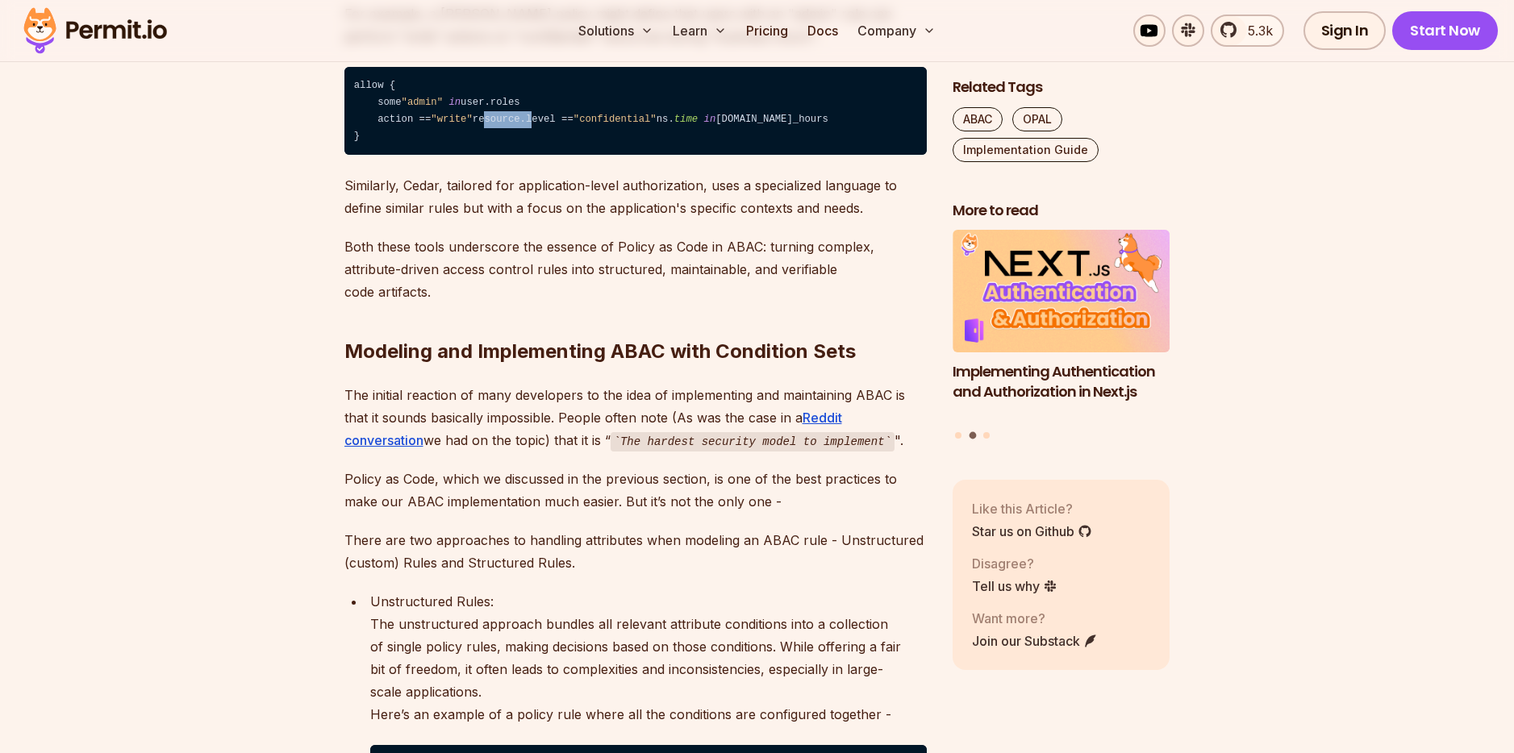
click at [413, 155] on code "allow { some "admin" in user.roles action == "write" resource.level == "confide…" at bounding box center [635, 111] width 582 height 88
click at [449, 155] on code "allow { some "admin" in user.roles action == "write" resource.level == "confide…" at bounding box center [635, 111] width 582 height 88
click at [573, 125] on span ""confidential"" at bounding box center [614, 119] width 83 height 11
click at [839, 219] on p "Similarly, Cedar, tailored for application-level authorization, uses a speciali…" at bounding box center [635, 196] width 582 height 45
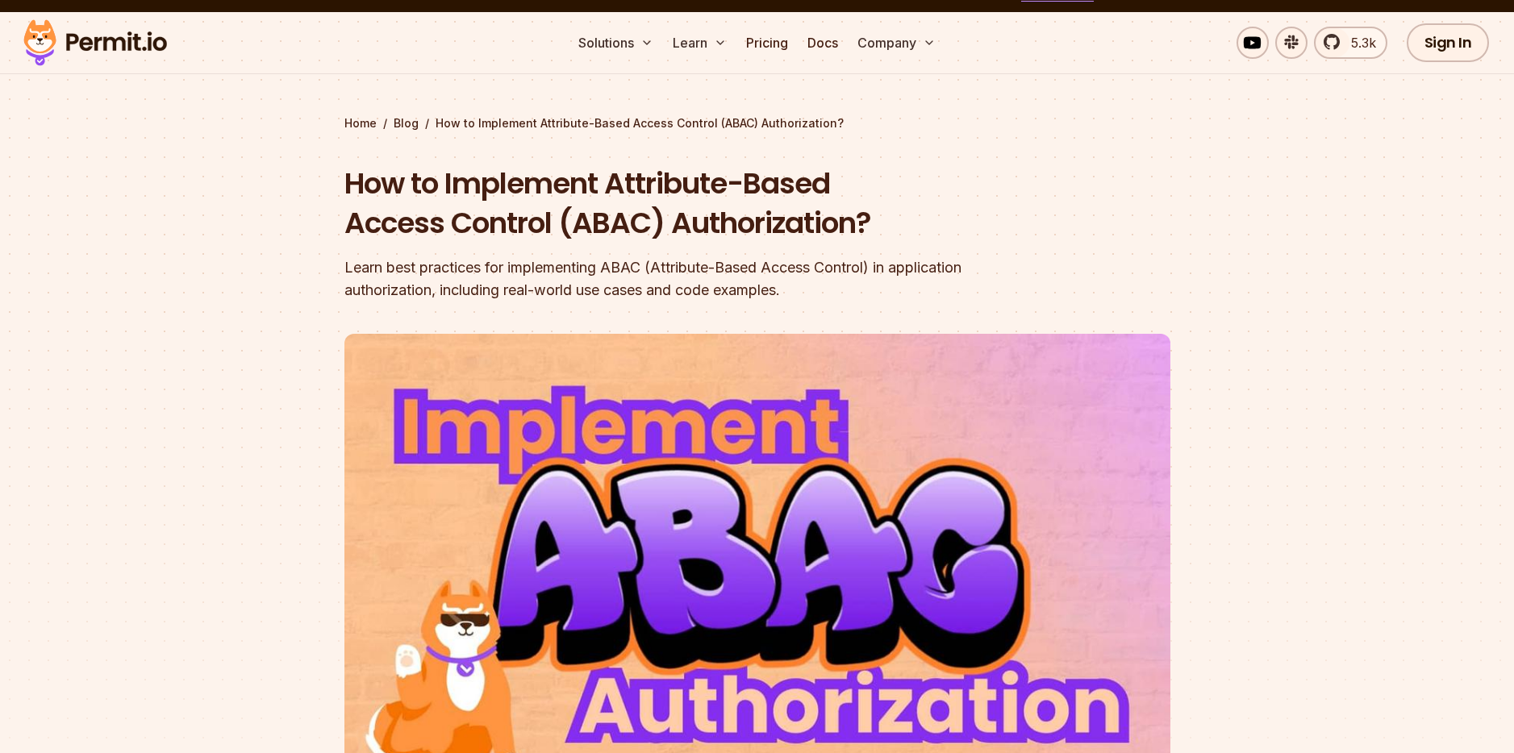
scroll to position [41, 0]
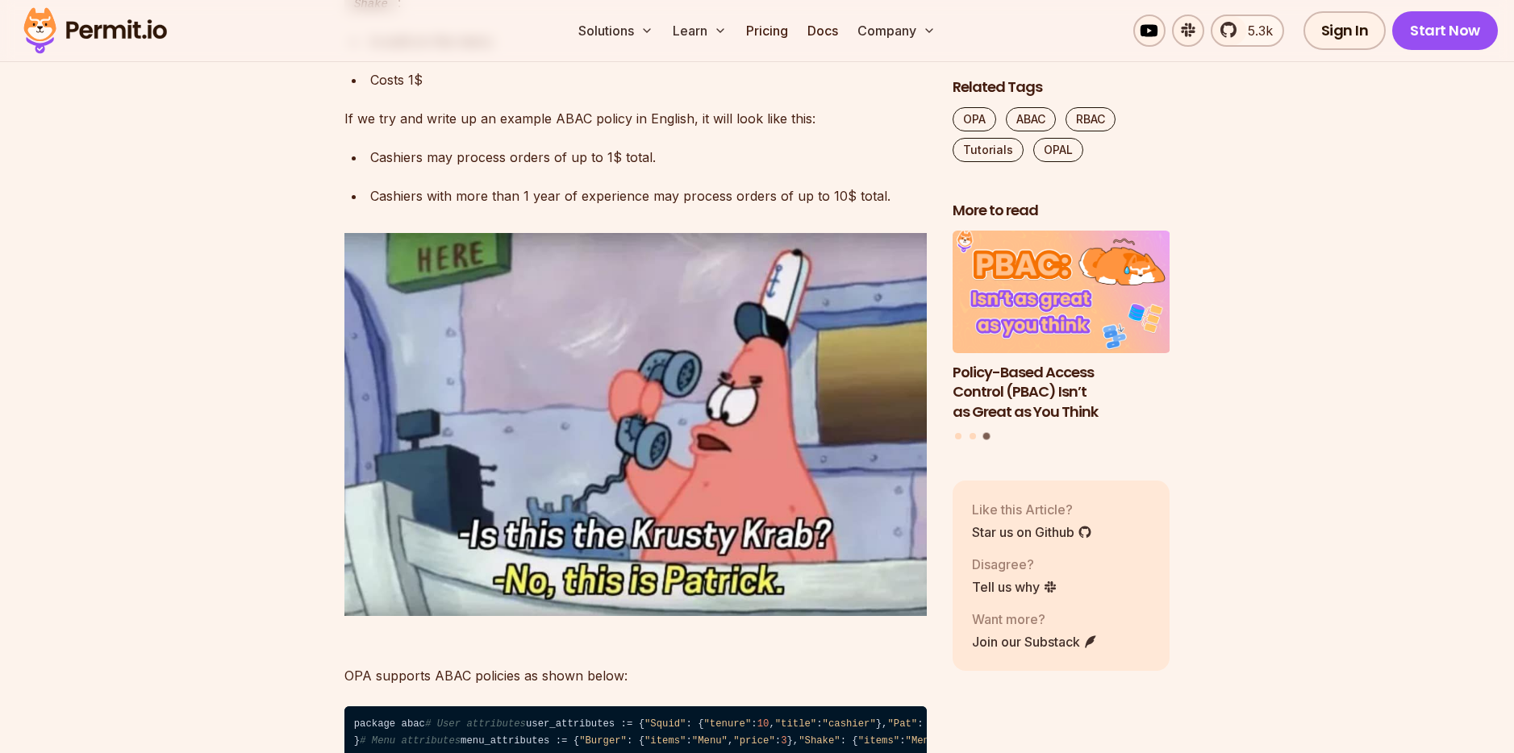
scroll to position [4498, 0]
